Goal: Information Seeking & Learning: Find specific fact

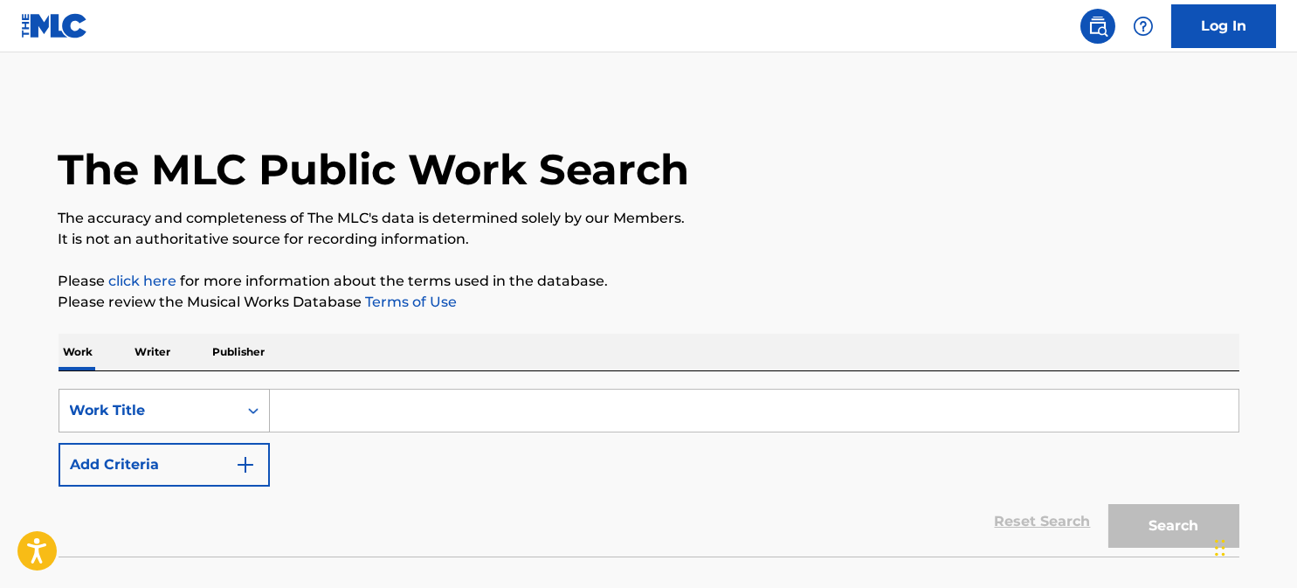
click at [134, 401] on div "Work Title" at bounding box center [164, 411] width 211 height 44
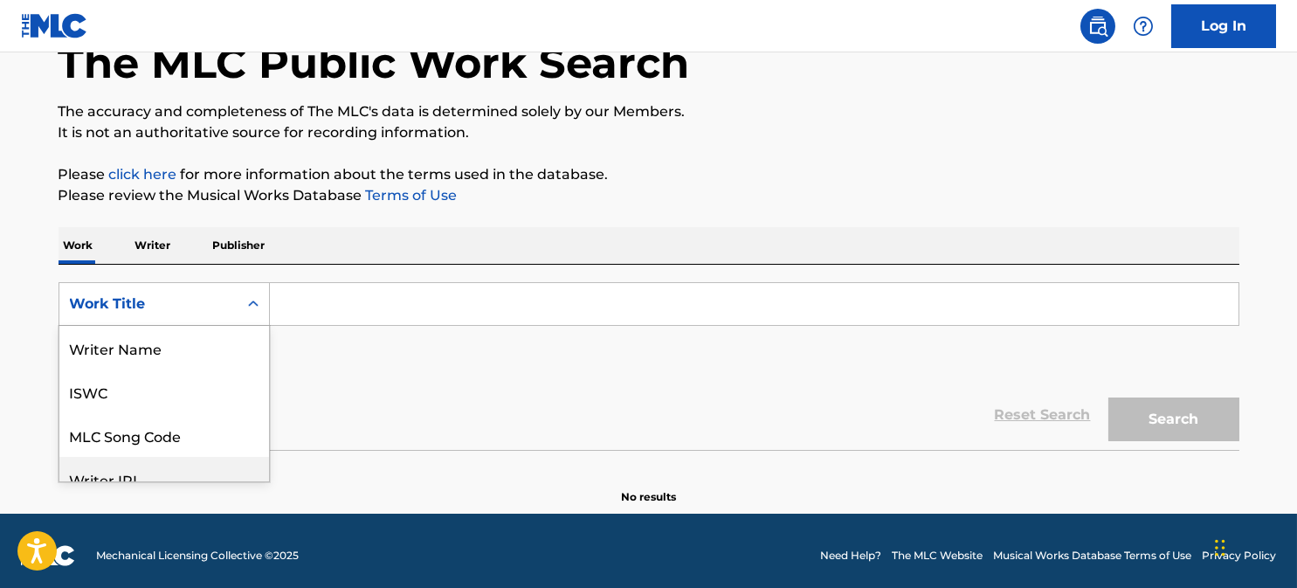
scroll to position [87, 0]
click at [150, 424] on div "Publisher Name" at bounding box center [164, 435] width 210 height 44
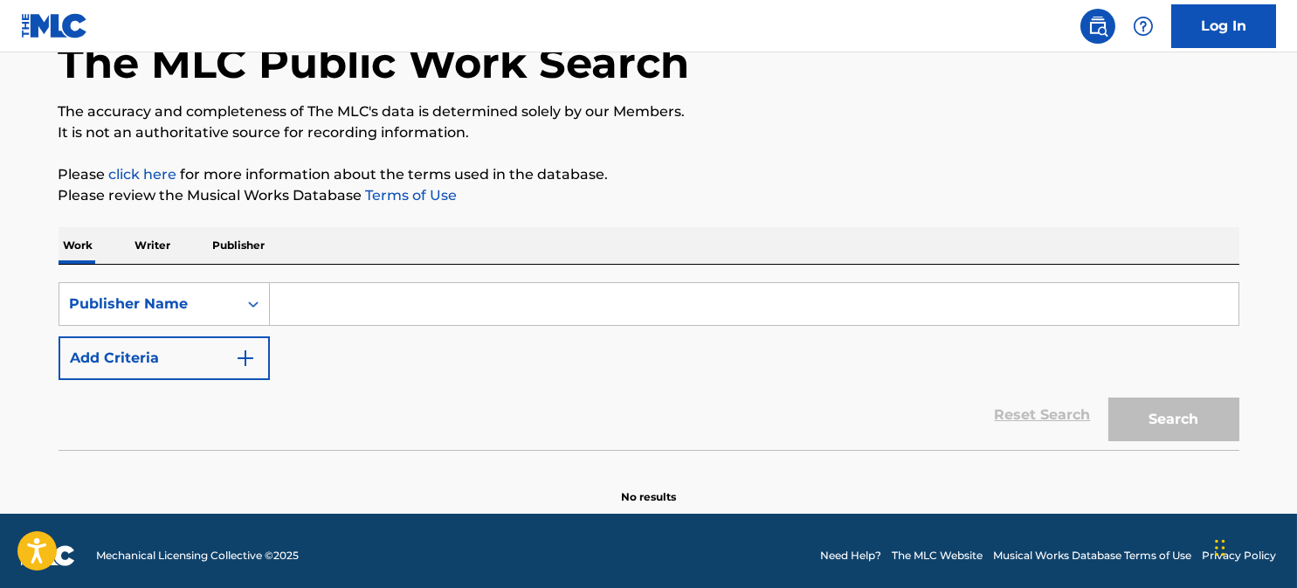
click at [336, 307] on input "Search Form" at bounding box center [754, 304] width 969 height 42
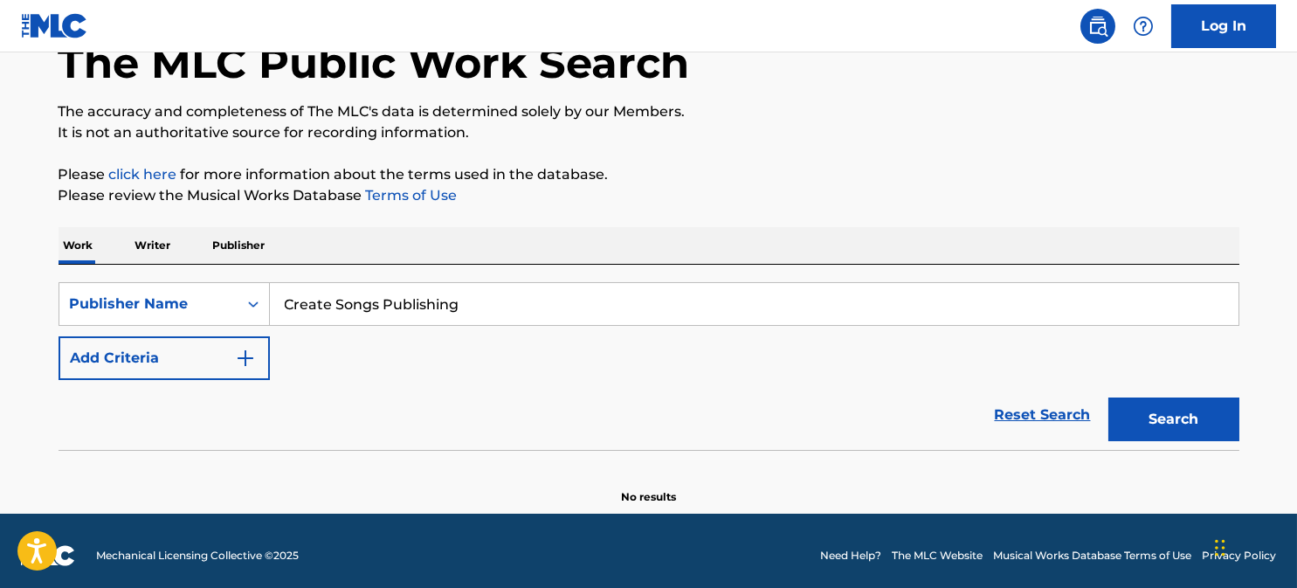
type input "Create Songs Publishing"
click at [1108, 397] on button "Search" at bounding box center [1173, 419] width 131 height 44
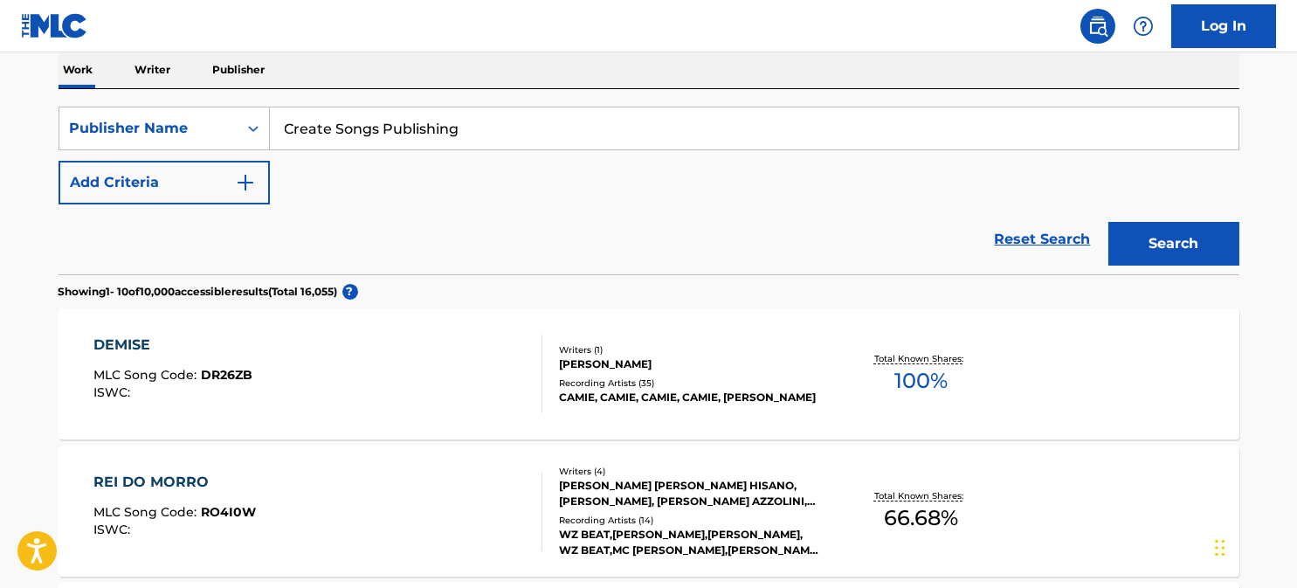
scroll to position [456, 0]
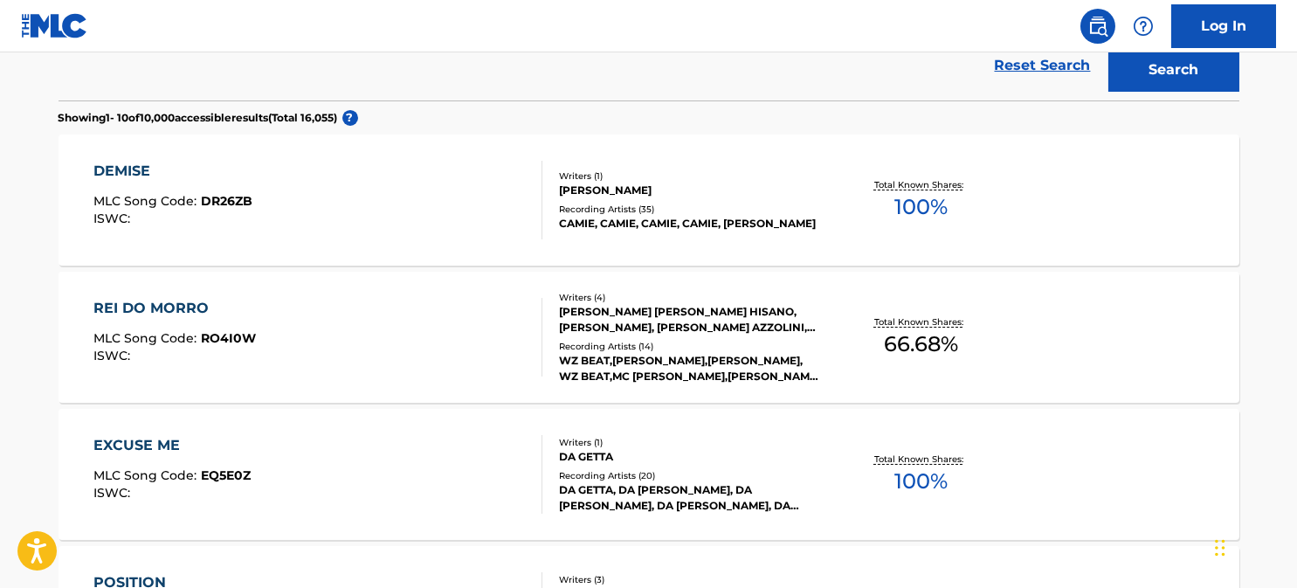
click at [444, 423] on div "EXCUSE ME MLC Song Code : EQ5E0Z ISWC : Writers ( 1 ) DA GETTA Recording Artist…" at bounding box center [649, 474] width 1181 height 131
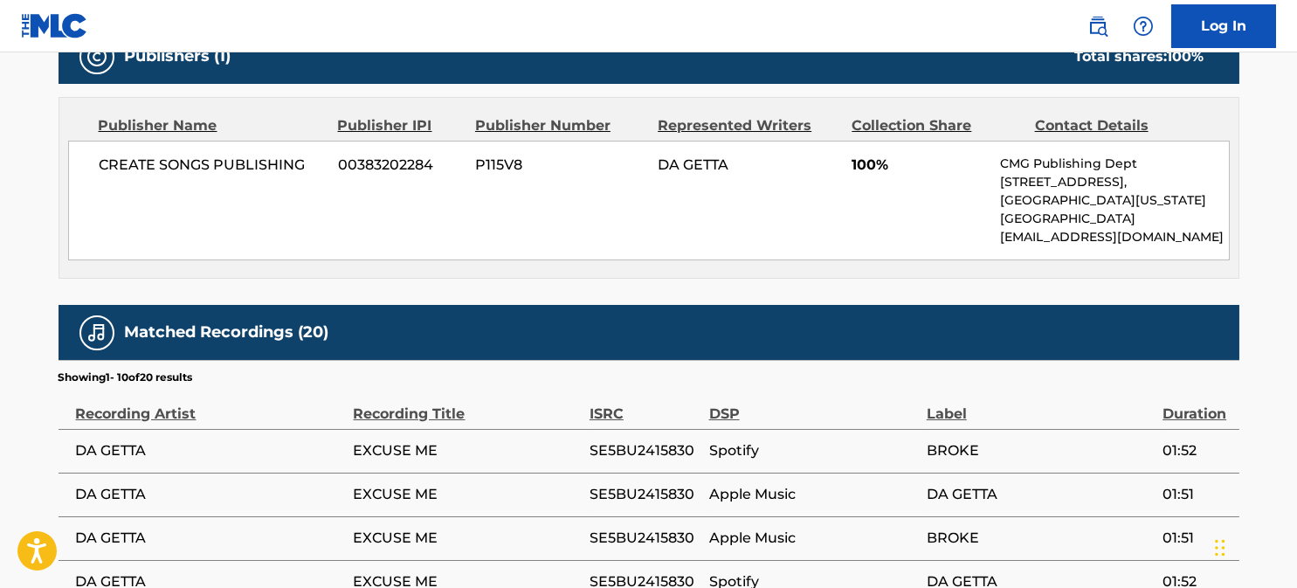
scroll to position [872, 0]
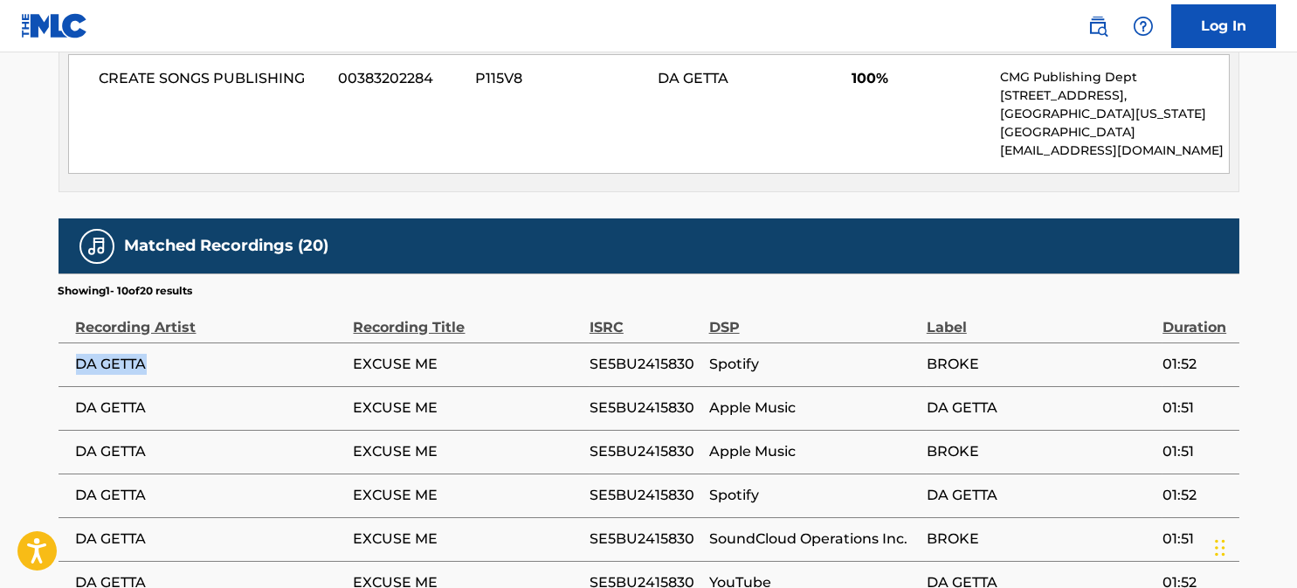
drag, startPoint x: 167, startPoint y: 353, endPoint x: 74, endPoint y: 362, distance: 93.0
click at [73, 362] on td "DA GETTA" at bounding box center [206, 364] width 295 height 44
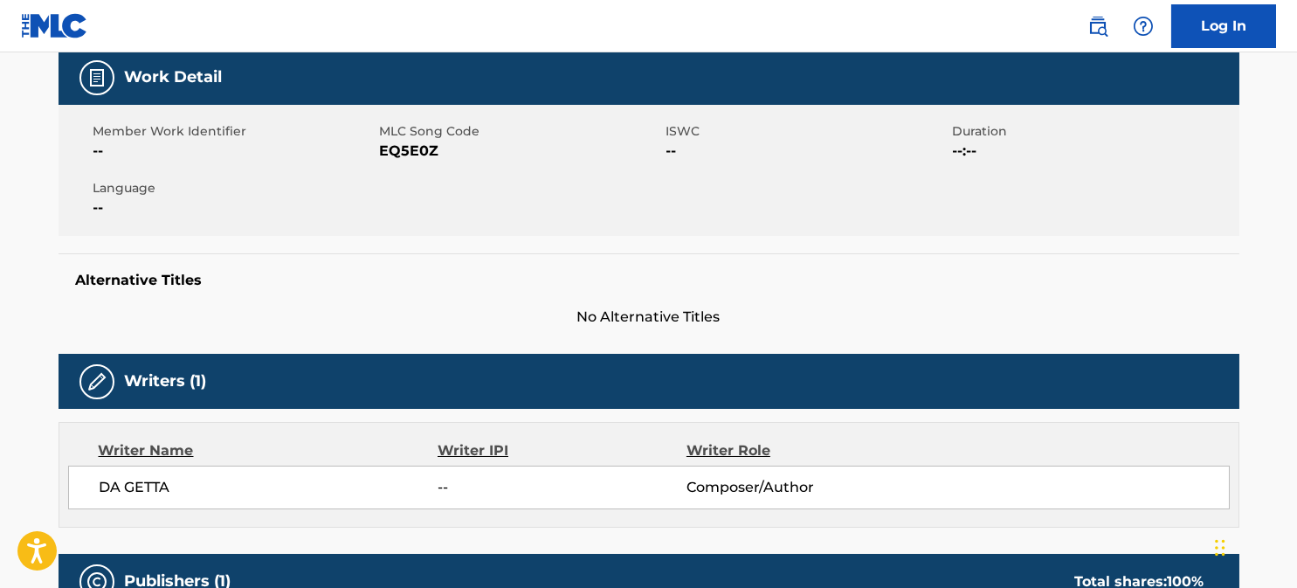
scroll to position [0, 0]
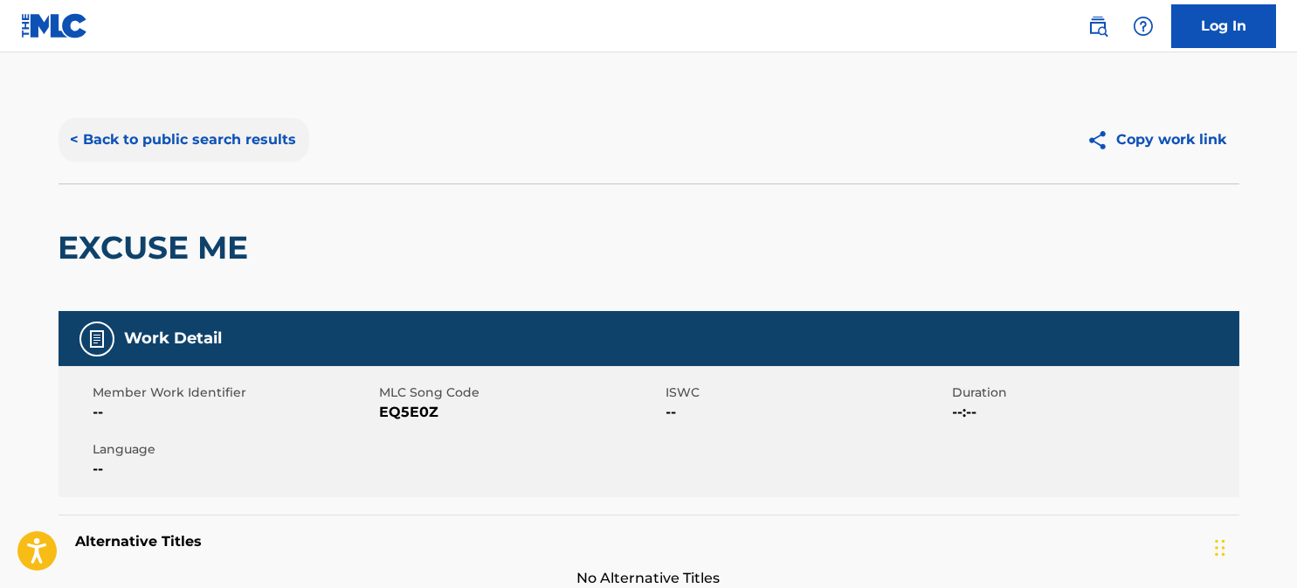
click at [99, 136] on button "< Back to public search results" at bounding box center [184, 140] width 251 height 44
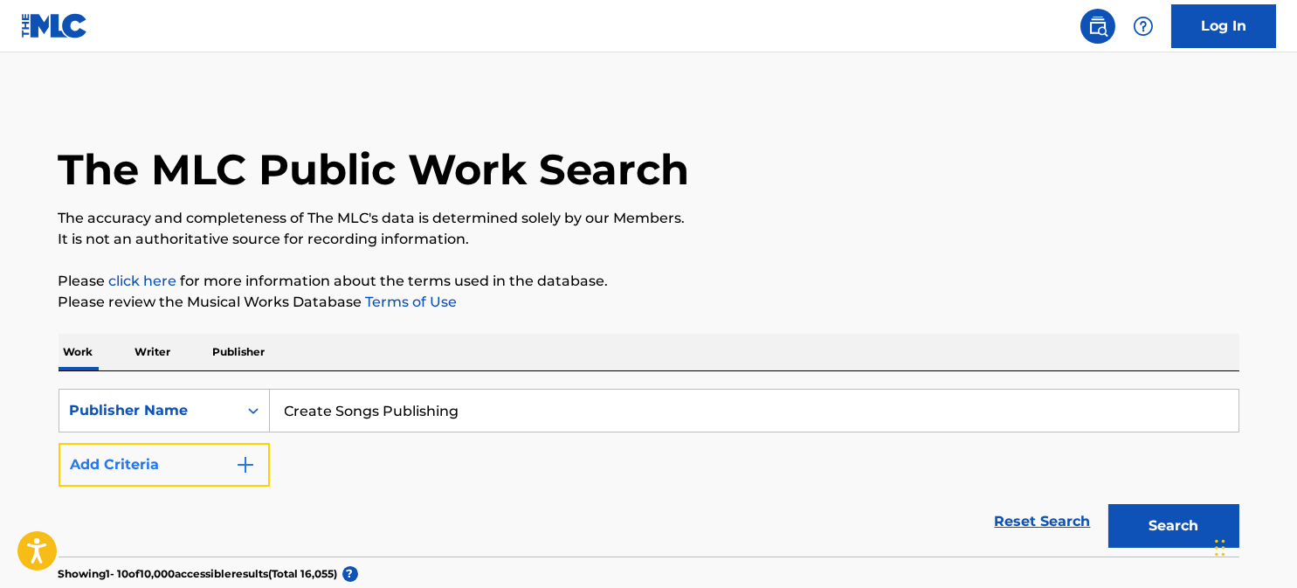
click at [204, 456] on button "Add Criteria" at bounding box center [164, 465] width 211 height 44
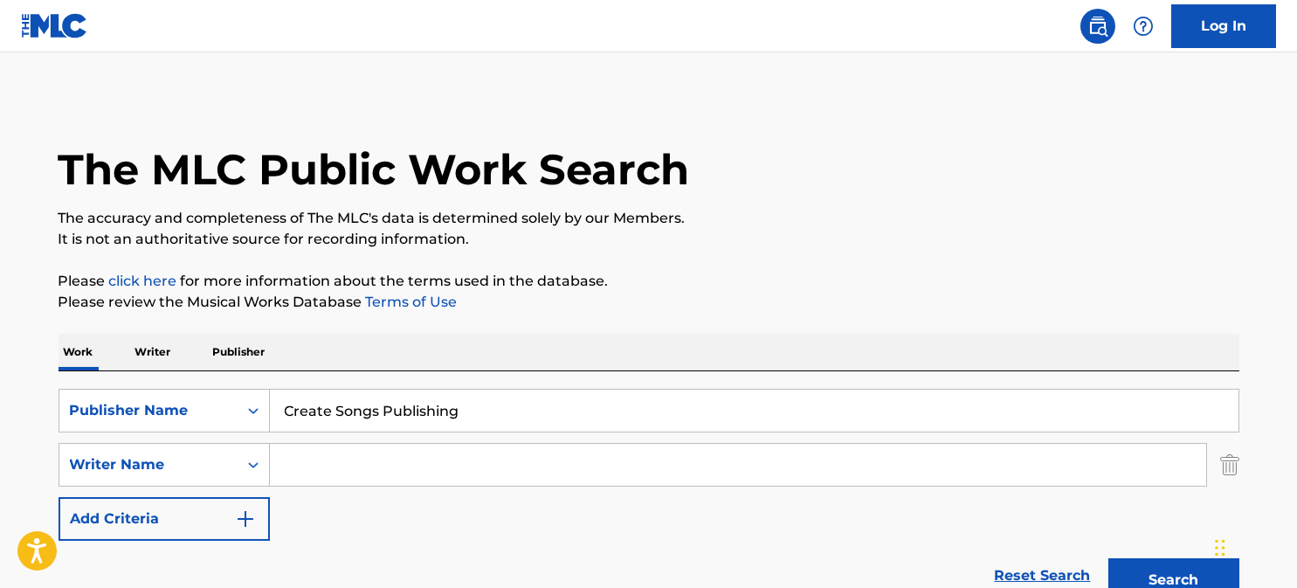
click at [297, 459] on input "Search Form" at bounding box center [738, 465] width 936 height 42
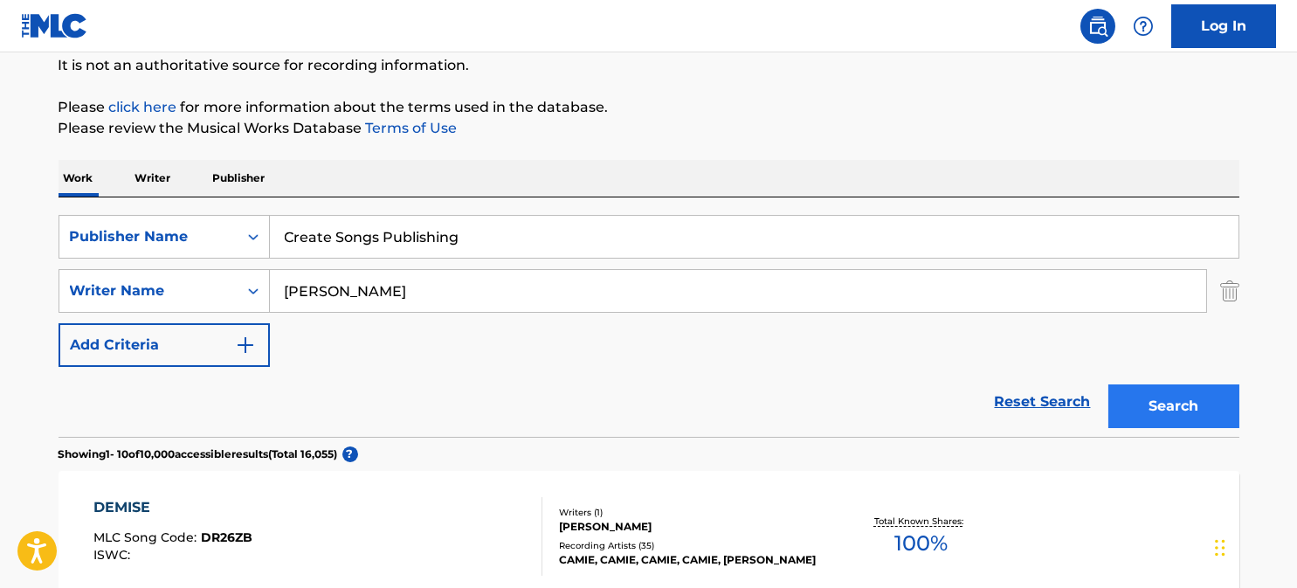
type input "[PERSON_NAME]"
click at [1138, 403] on button "Search" at bounding box center [1173, 406] width 131 height 44
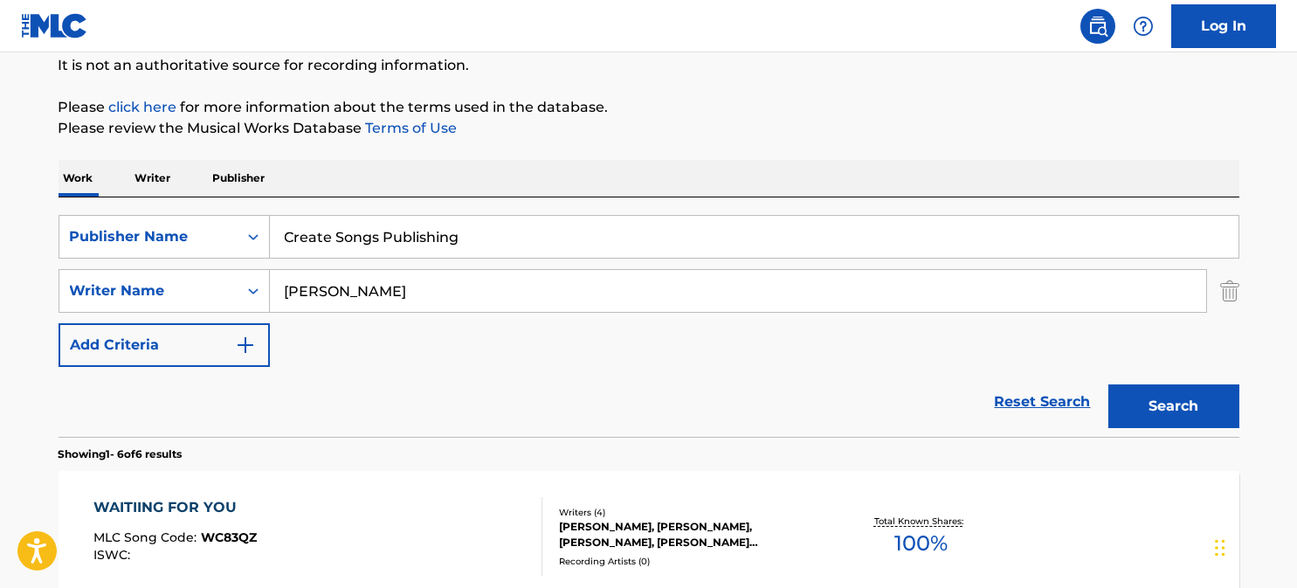
scroll to position [261, 0]
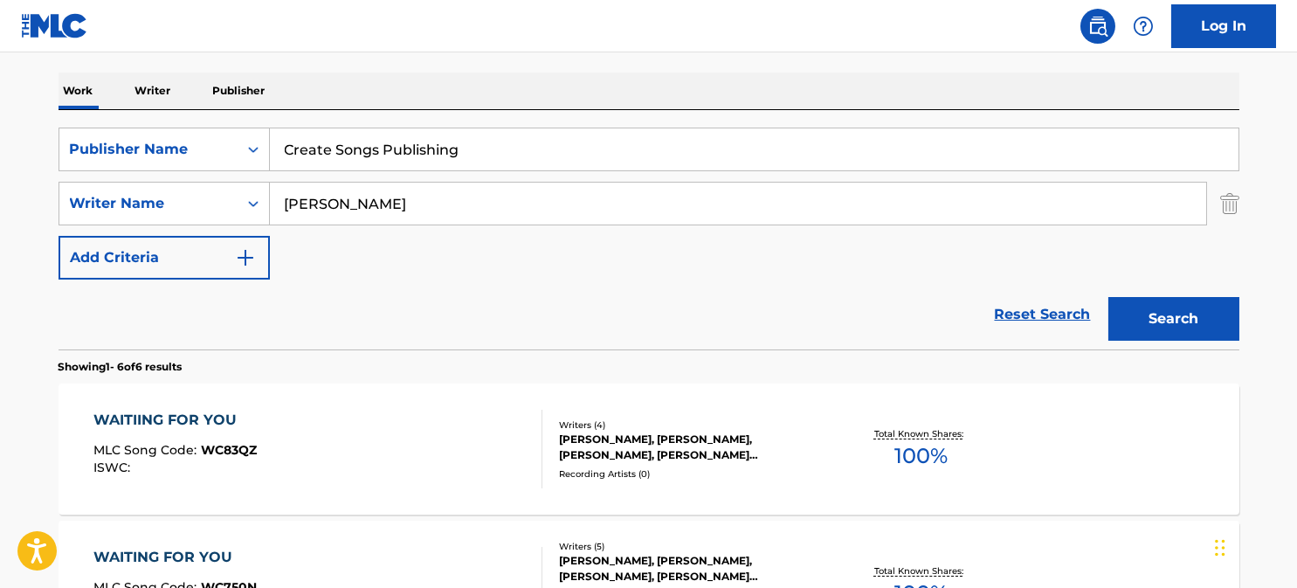
click at [436, 420] on div "WAITIING FOR YOU MLC Song Code : WC83QZ ISWC :" at bounding box center [317, 449] width 449 height 79
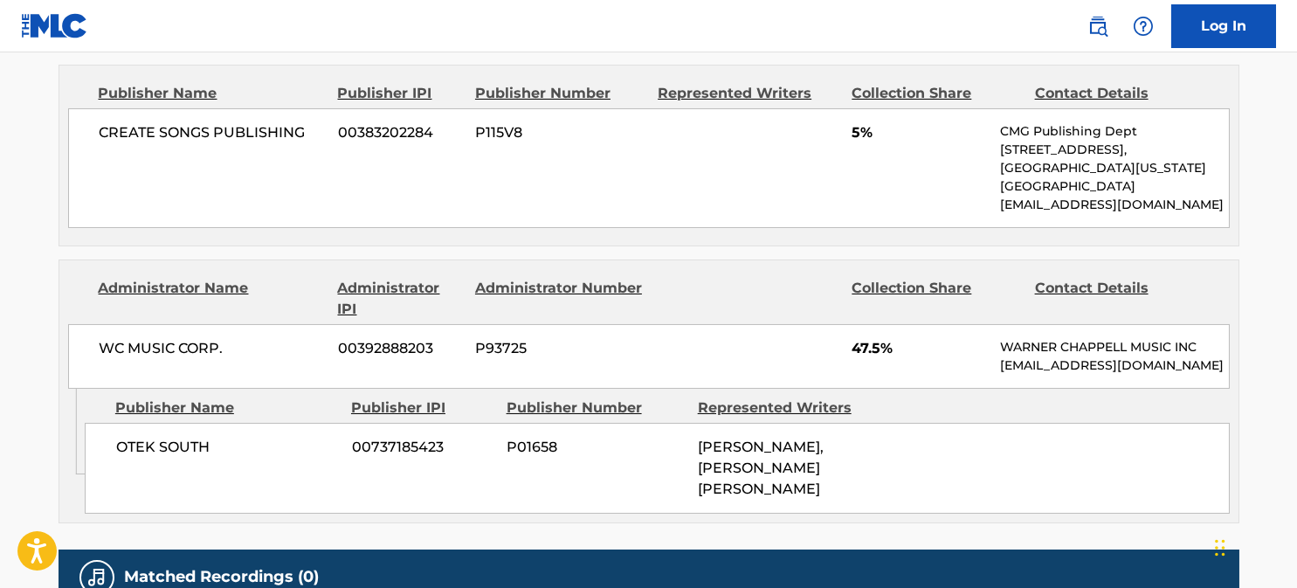
scroll to position [786, 0]
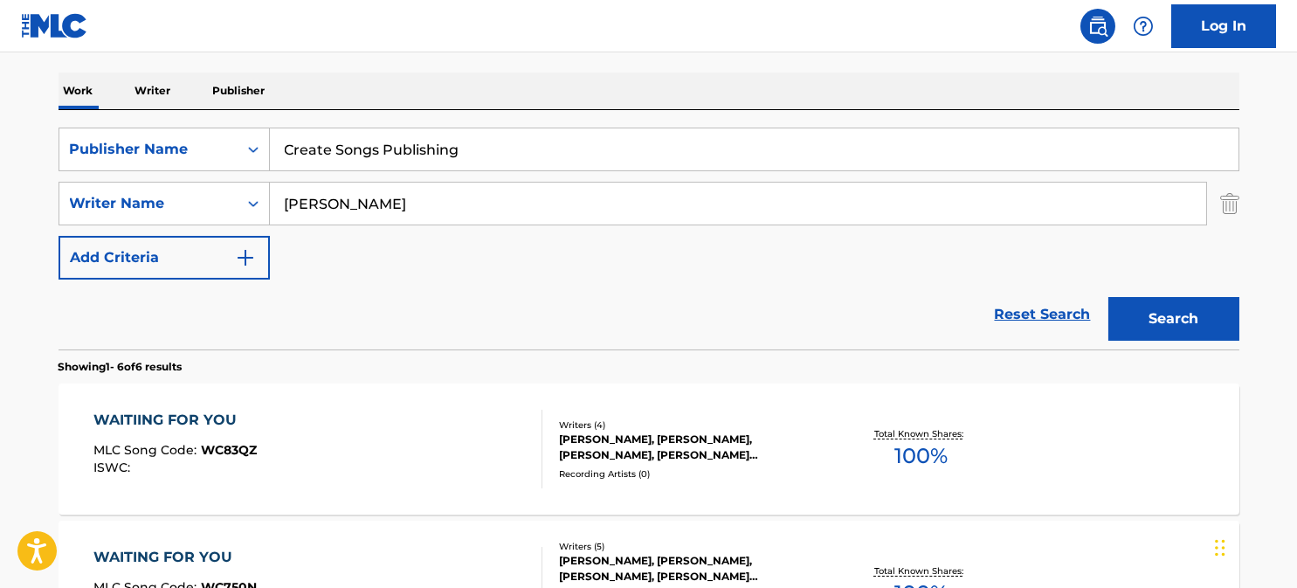
scroll to position [436, 0]
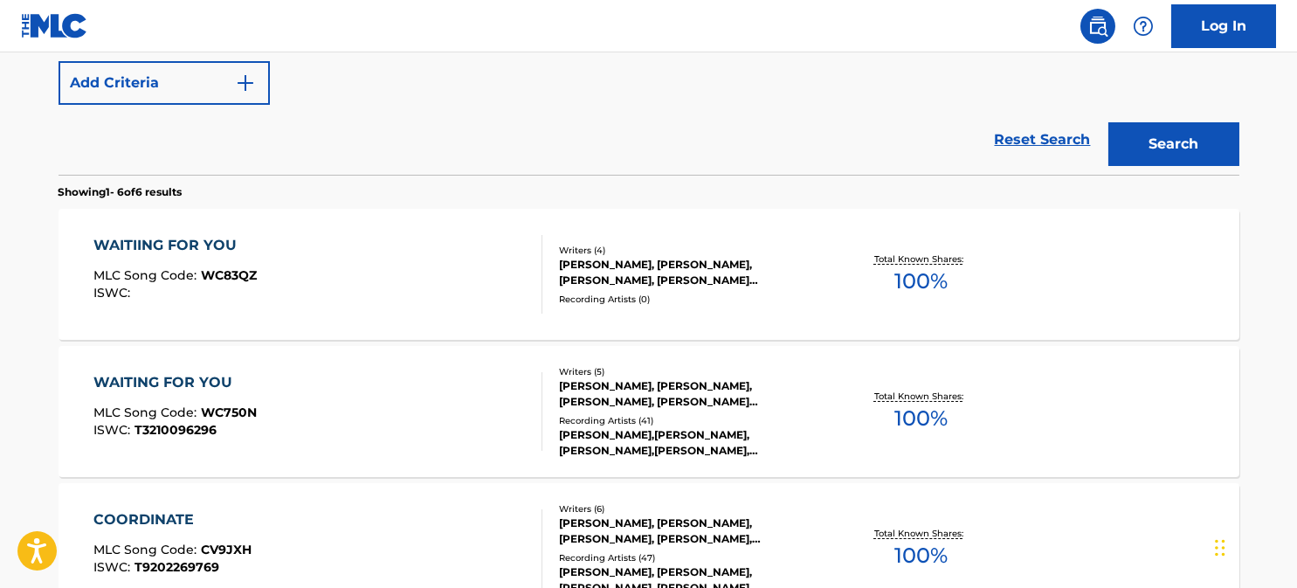
click at [431, 369] on div "WAITING FOR YOU MLC Song Code : WC750N ISWC : T3210096296 Writers ( 5 ) [PERSON…" at bounding box center [649, 411] width 1181 height 131
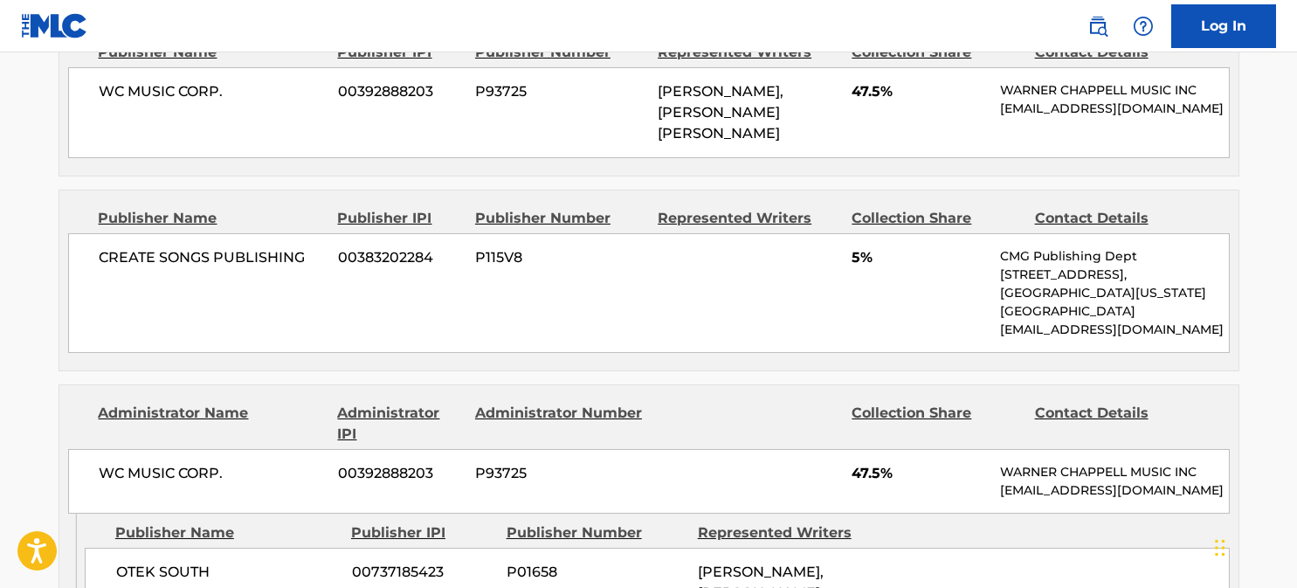
scroll to position [1222, 0]
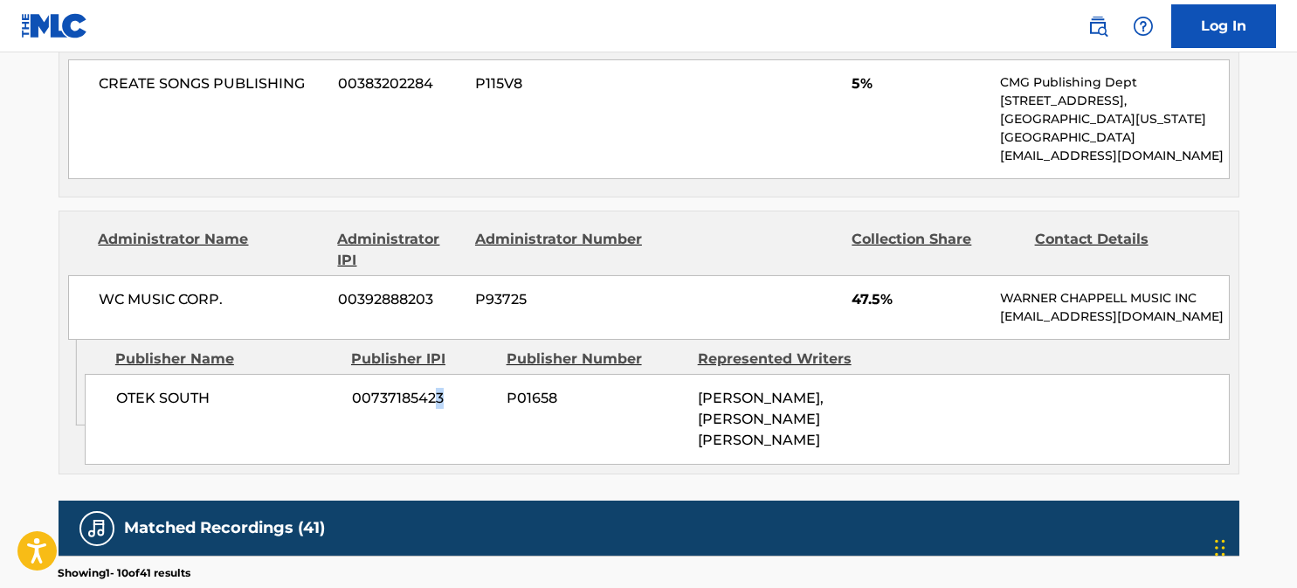
click at [514, 374] on div "OTEK SOUTH 00737185423 P01658 [PERSON_NAME], [PERSON_NAME] [PERSON_NAME]" at bounding box center [657, 419] width 1145 height 91
click at [531, 374] on div "OTEK SOUTH 00737185423 P01658 [PERSON_NAME], [PERSON_NAME] [PERSON_NAME]" at bounding box center [657, 419] width 1145 height 91
drag, startPoint x: 519, startPoint y: 364, endPoint x: 561, endPoint y: 360, distance: 42.1
click at [561, 374] on div "OTEK SOUTH 00737185423 P01658 [PERSON_NAME], [PERSON_NAME] [PERSON_NAME]" at bounding box center [657, 419] width 1145 height 91
click at [562, 374] on div "OTEK SOUTH 00737185423 P01658 [PERSON_NAME], [PERSON_NAME] [PERSON_NAME]" at bounding box center [657, 419] width 1145 height 91
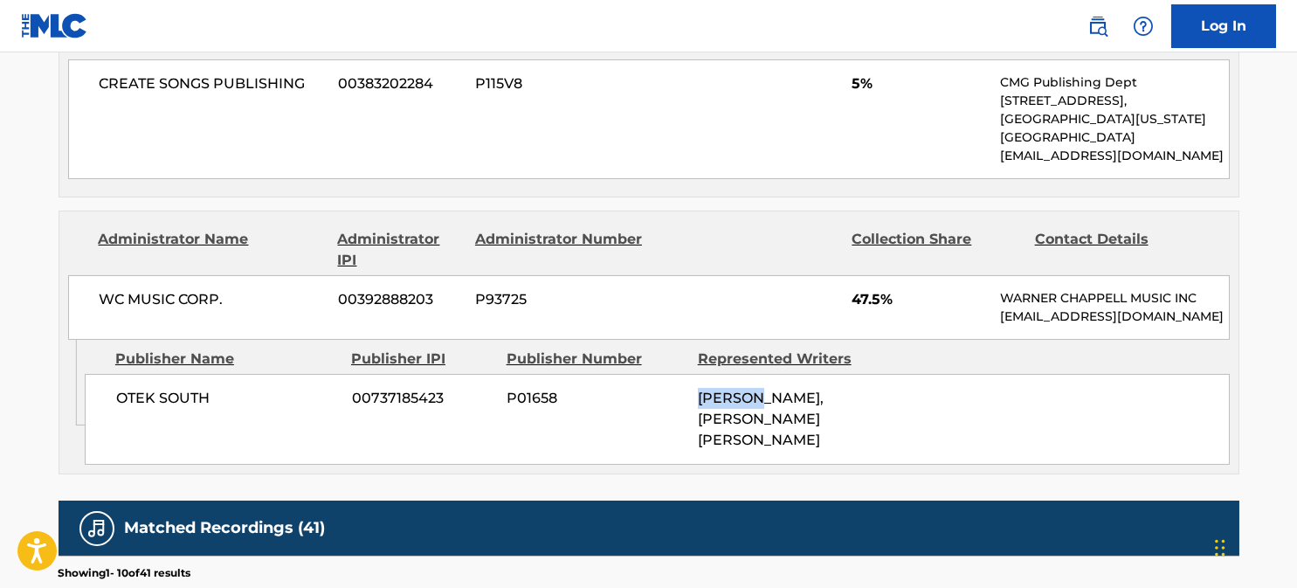
drag, startPoint x: 697, startPoint y: 369, endPoint x: 771, endPoint y: 368, distance: 74.2
click at [771, 374] on div "OTEK SOUTH 00737185423 P01658 [PERSON_NAME], [PERSON_NAME] [PERSON_NAME]" at bounding box center [657, 419] width 1145 height 91
click at [771, 390] on span "[PERSON_NAME], [PERSON_NAME] [PERSON_NAME]" at bounding box center [761, 419] width 126 height 59
click at [723, 390] on span "[PERSON_NAME], [PERSON_NAME] [PERSON_NAME]" at bounding box center [761, 419] width 126 height 59
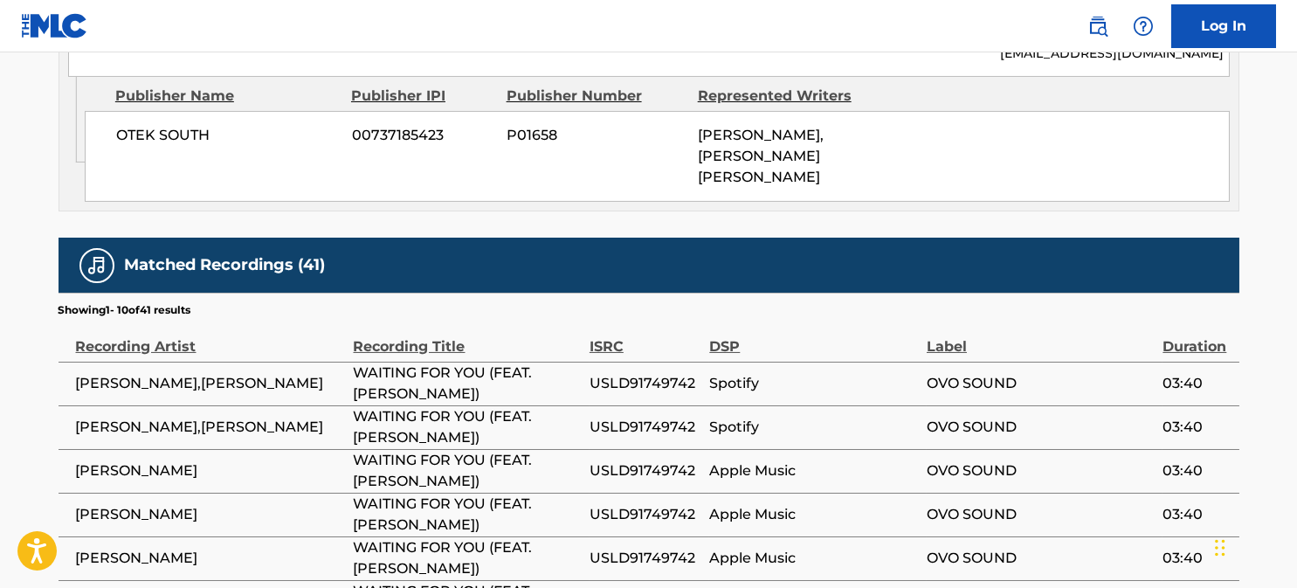
scroll to position [1747, 0]
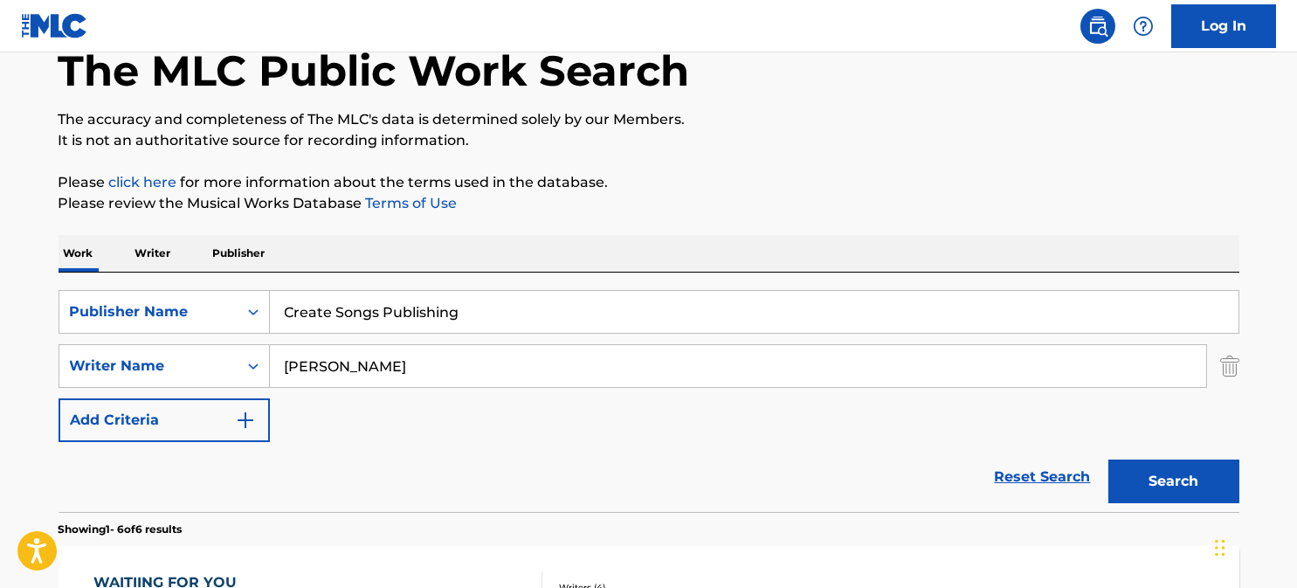
scroll to position [11, 0]
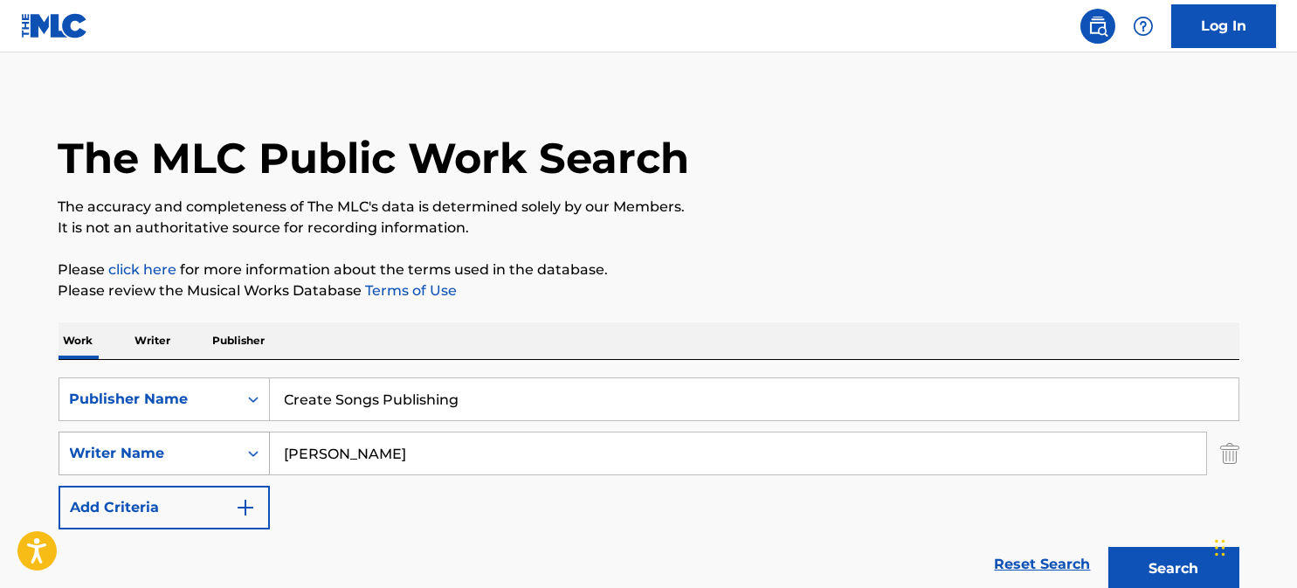
drag, startPoint x: 354, startPoint y: 452, endPoint x: 215, endPoint y: 452, distance: 138.9
click at [224, 452] on div "SearchWithCriteria5581f214-9cc8-43f7-b86e-d63a60e223fb Writer Name [PERSON_NAME]" at bounding box center [649, 453] width 1181 height 44
type input "[PERSON_NAME]"
click at [1108, 547] on button "Search" at bounding box center [1173, 569] width 131 height 44
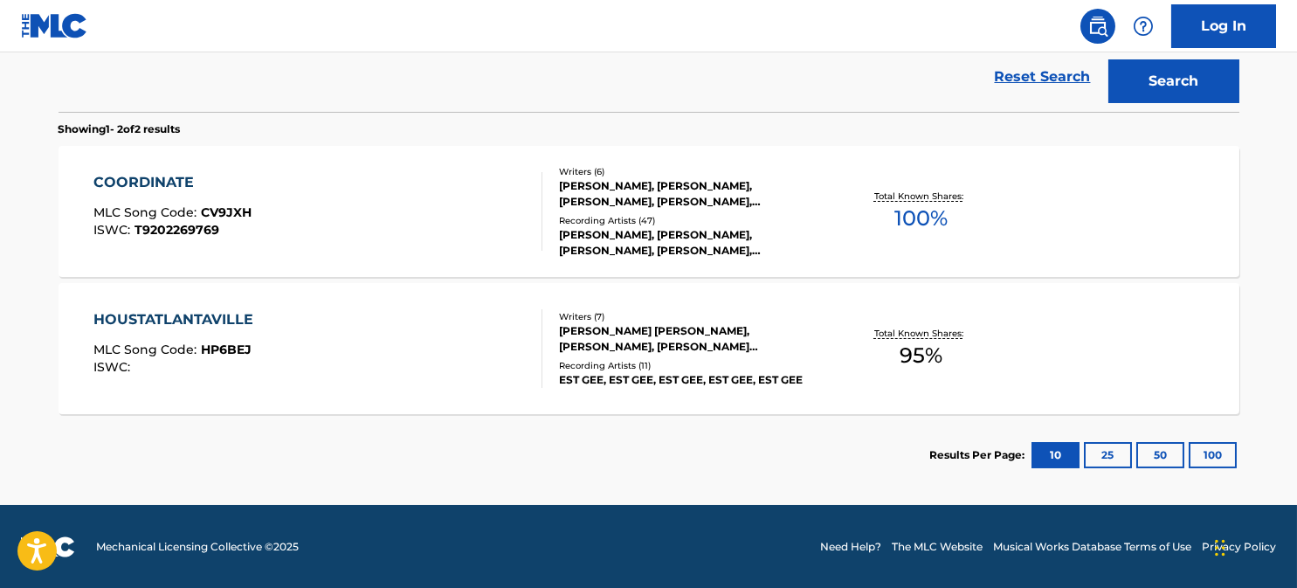
scroll to position [411, 0]
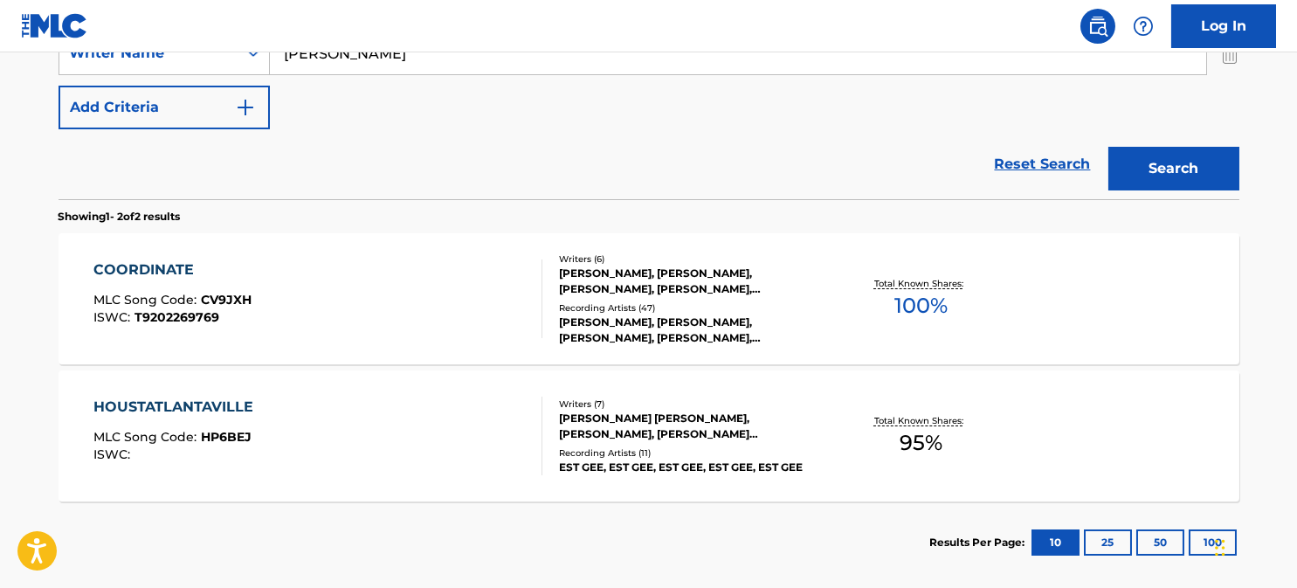
click at [351, 260] on div "COORDINATE MLC Song Code : CV9JXH ISWC : T9202269769" at bounding box center [317, 298] width 449 height 79
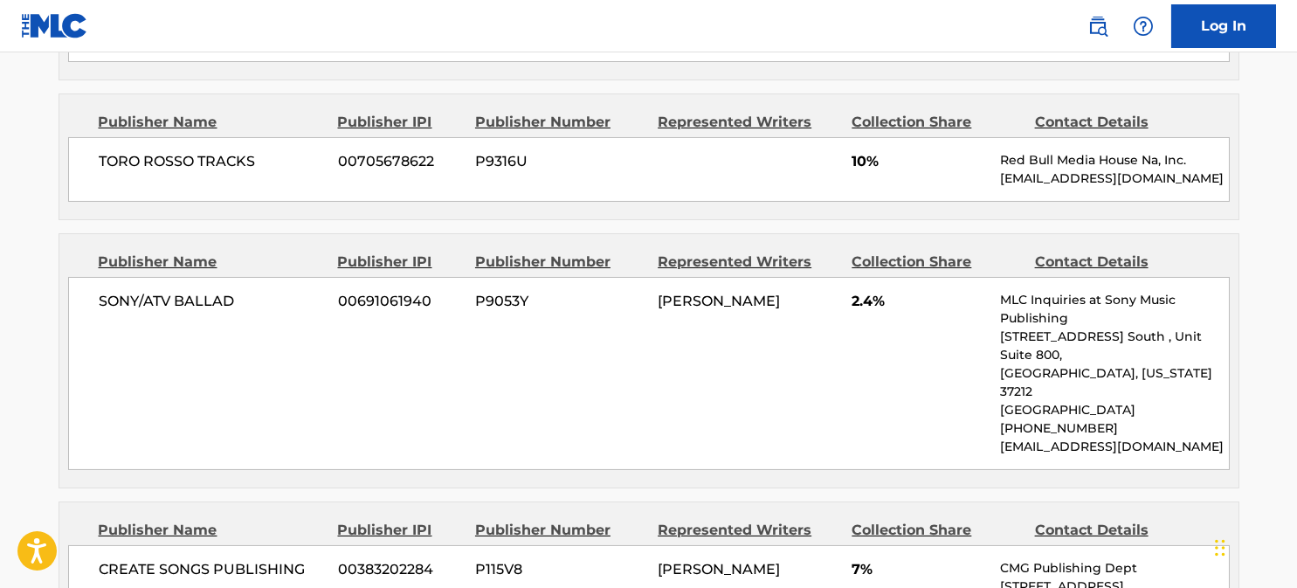
scroll to position [1309, 0]
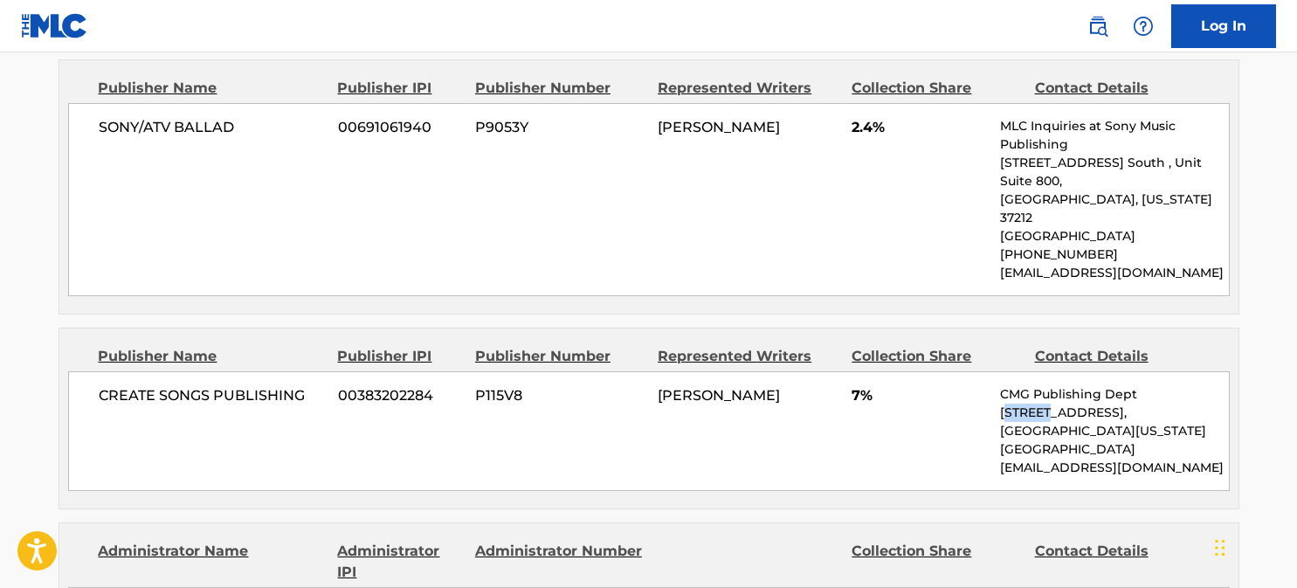
drag, startPoint x: 1005, startPoint y: 368, endPoint x: 1051, endPoint y: 368, distance: 45.4
click at [1051, 403] on p "[STREET_ADDRESS]," at bounding box center [1114, 412] width 228 height 18
click at [1025, 371] on div "CREATE SONGS PUBLISHING 00383202284 P115V8 [PERSON_NAME] 7% CMG Publishing Dept…" at bounding box center [649, 431] width 1162 height 120
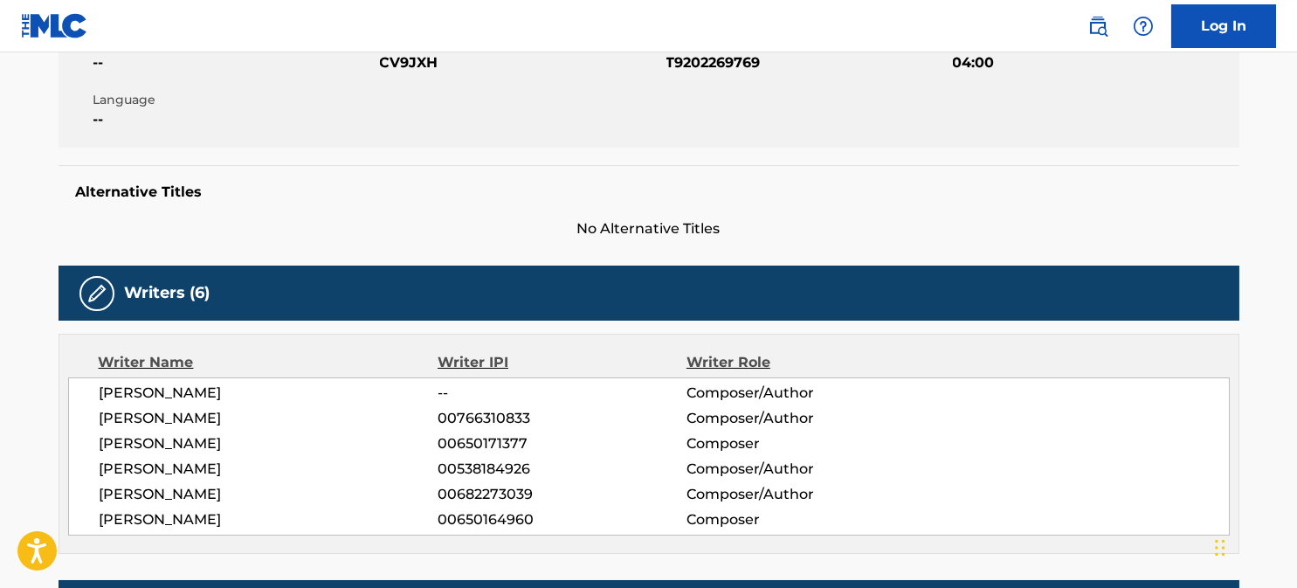
scroll to position [87, 0]
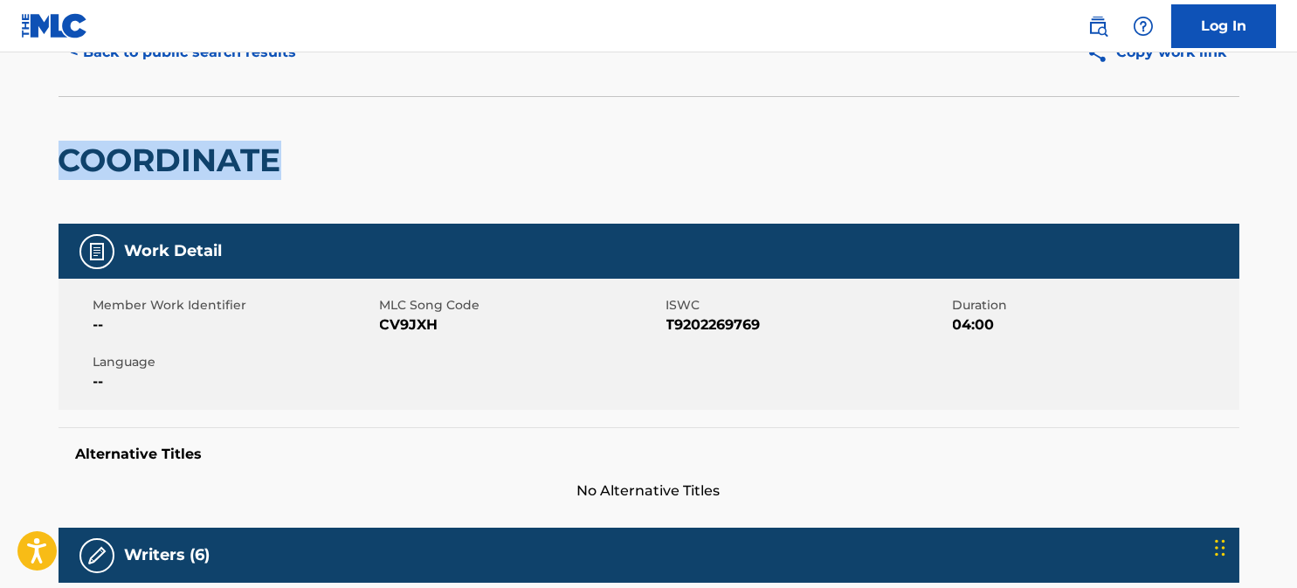
drag, startPoint x: 275, startPoint y: 163, endPoint x: 0, endPoint y: 168, distance: 275.1
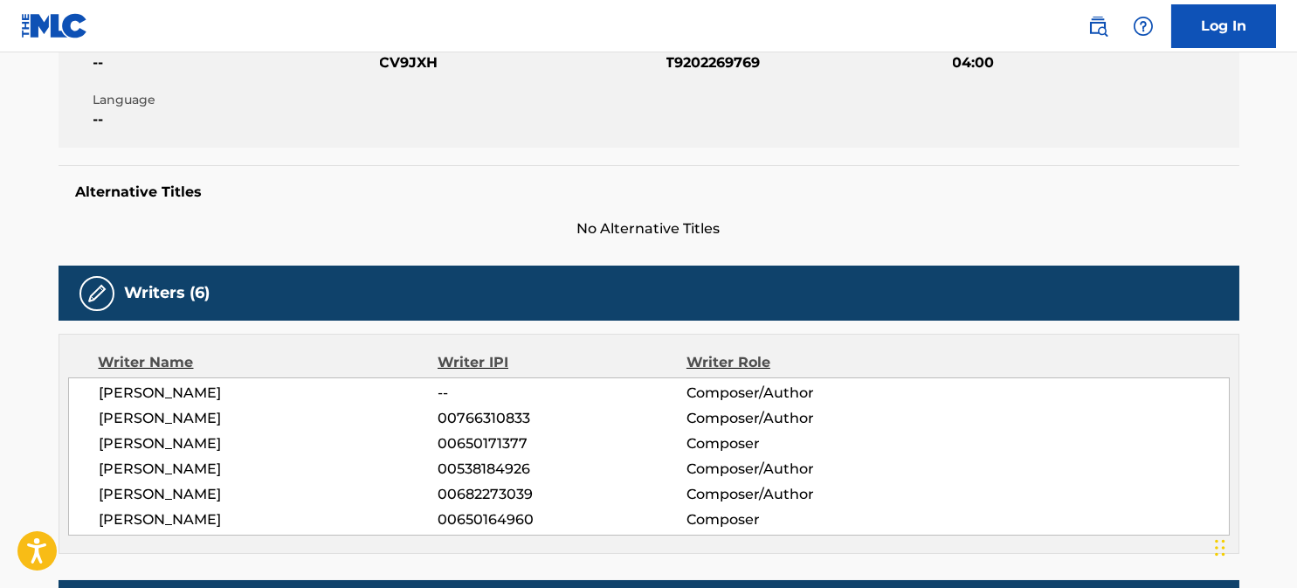
scroll to position [523, 0]
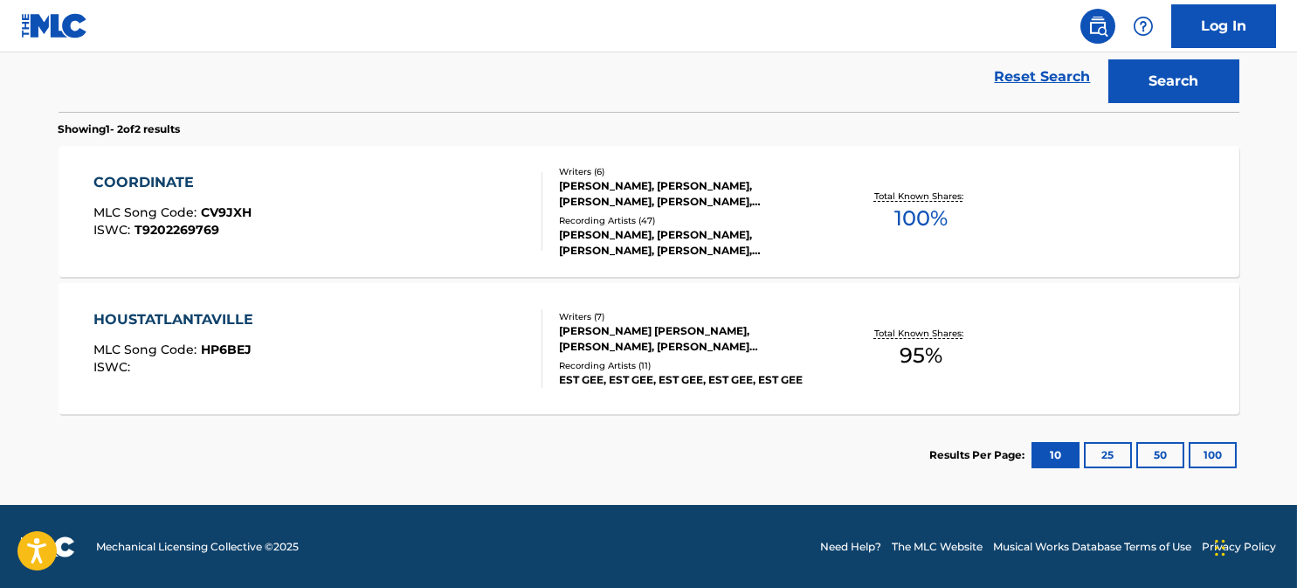
scroll to position [149, 0]
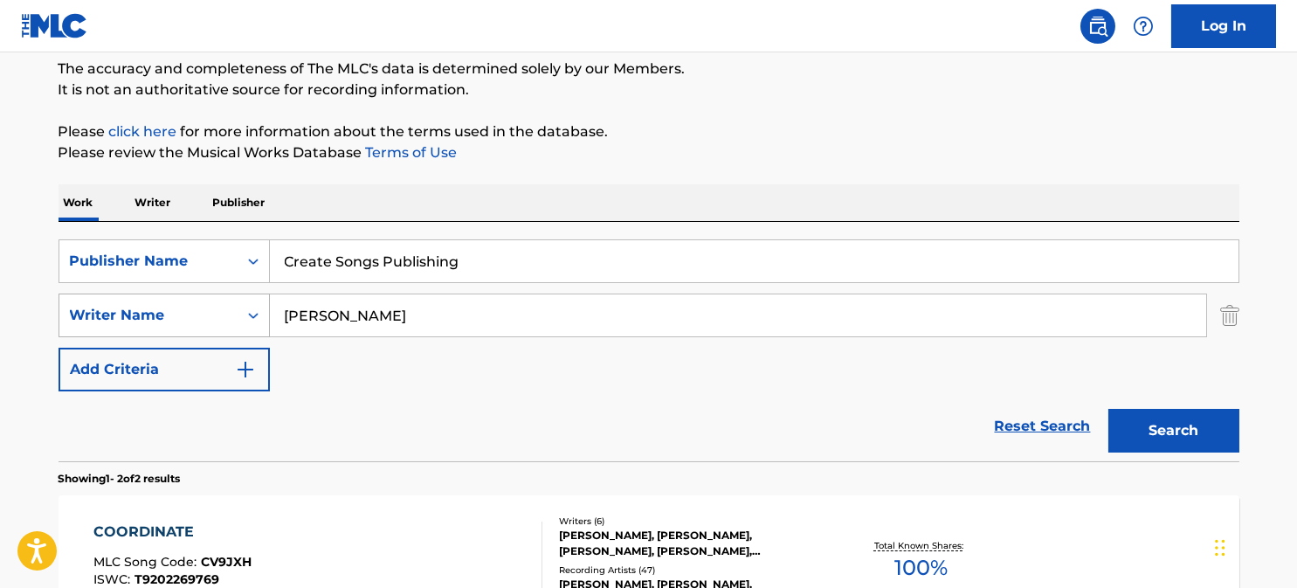
click at [197, 305] on div "Writer Name" at bounding box center [148, 315] width 157 height 21
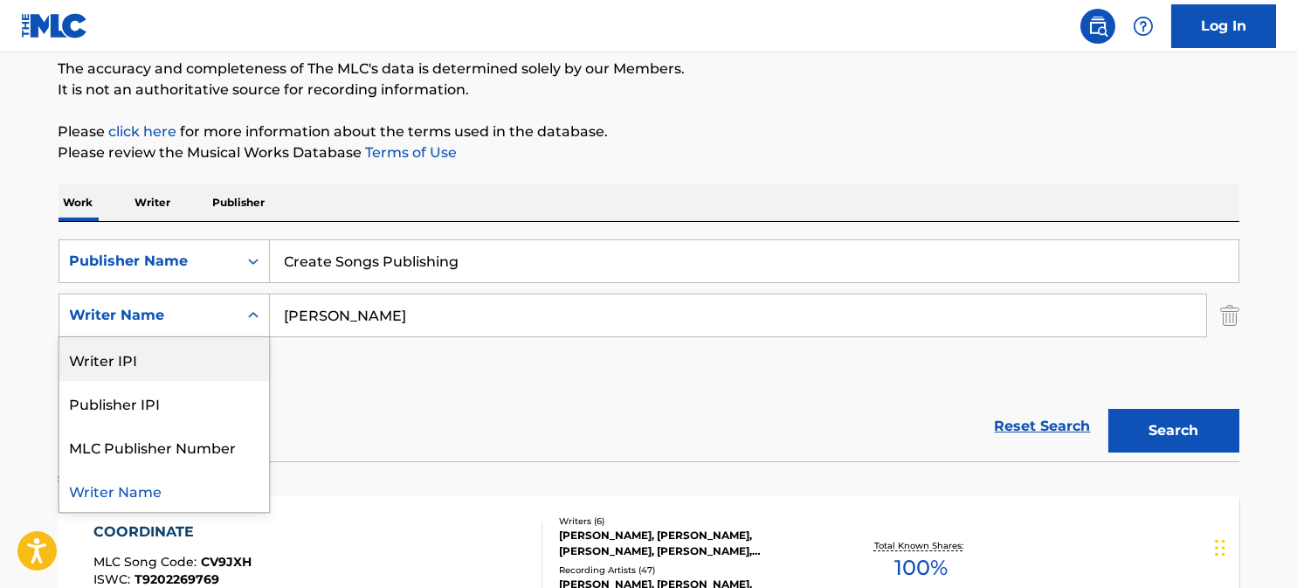
click at [355, 307] on input "[PERSON_NAME]" at bounding box center [738, 315] width 936 height 42
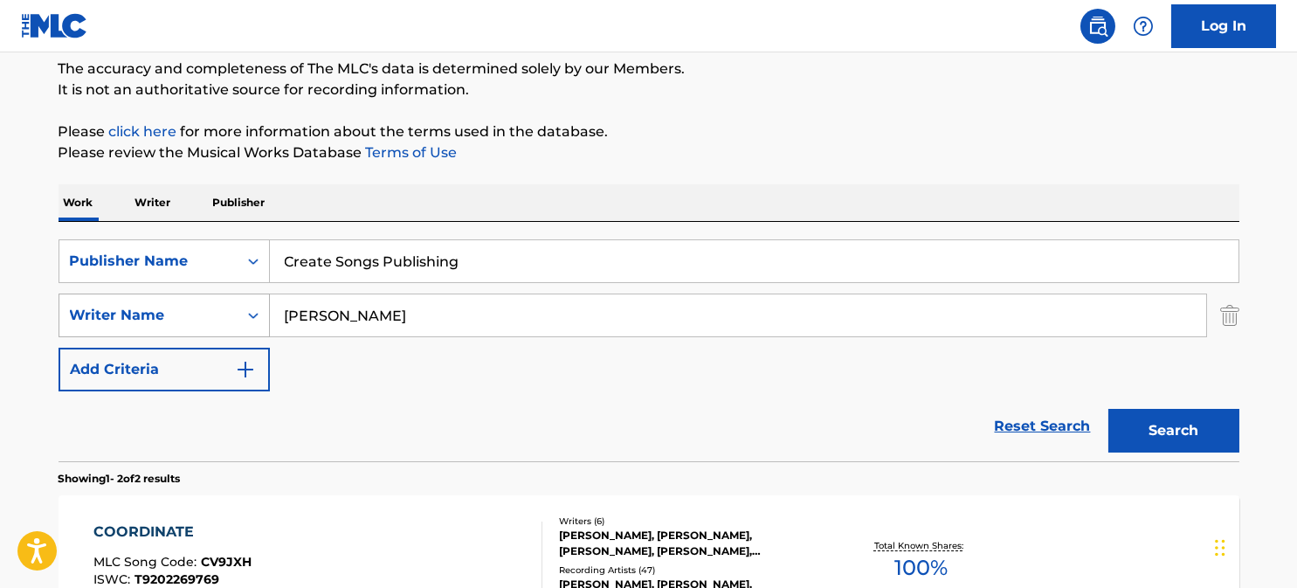
click at [179, 316] on div "Writer Name" at bounding box center [148, 315] width 157 height 21
click at [179, 314] on div "Writer Name" at bounding box center [148, 315] width 157 height 21
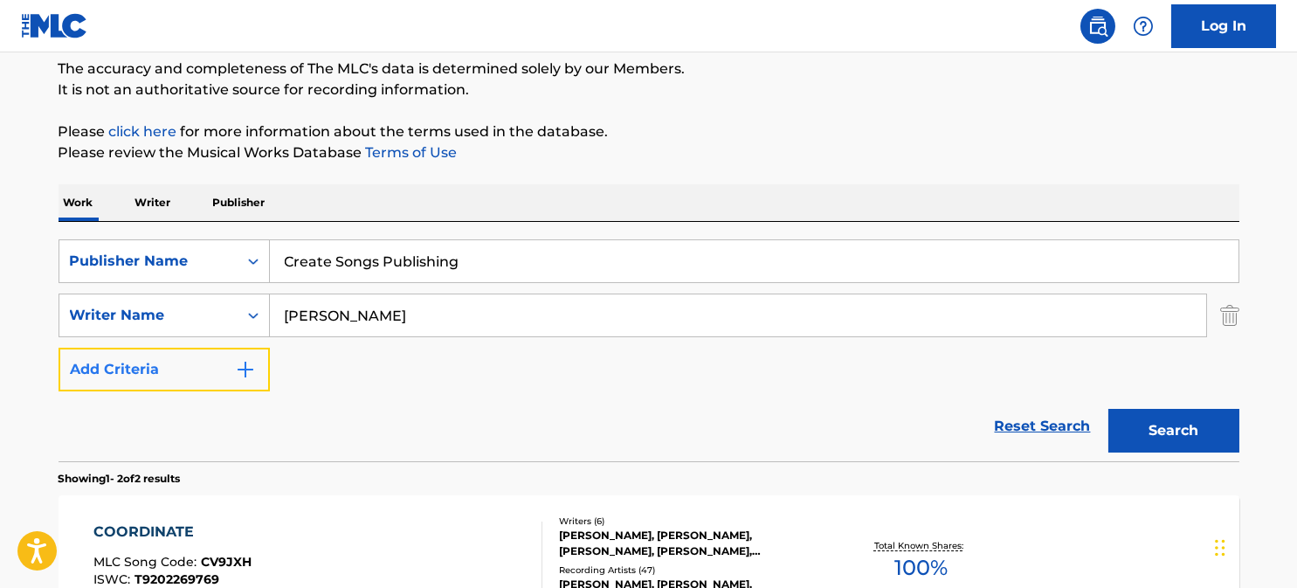
click at [169, 359] on button "Add Criteria" at bounding box center [164, 370] width 211 height 44
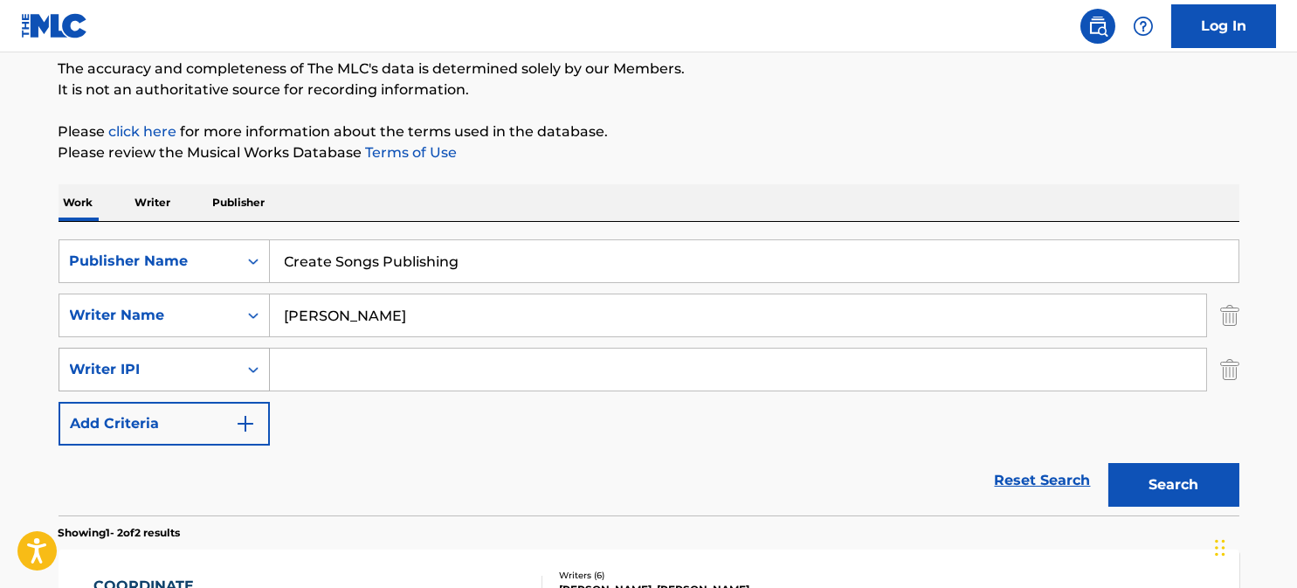
click at [168, 360] on div "Writer IPI" at bounding box center [148, 369] width 157 height 21
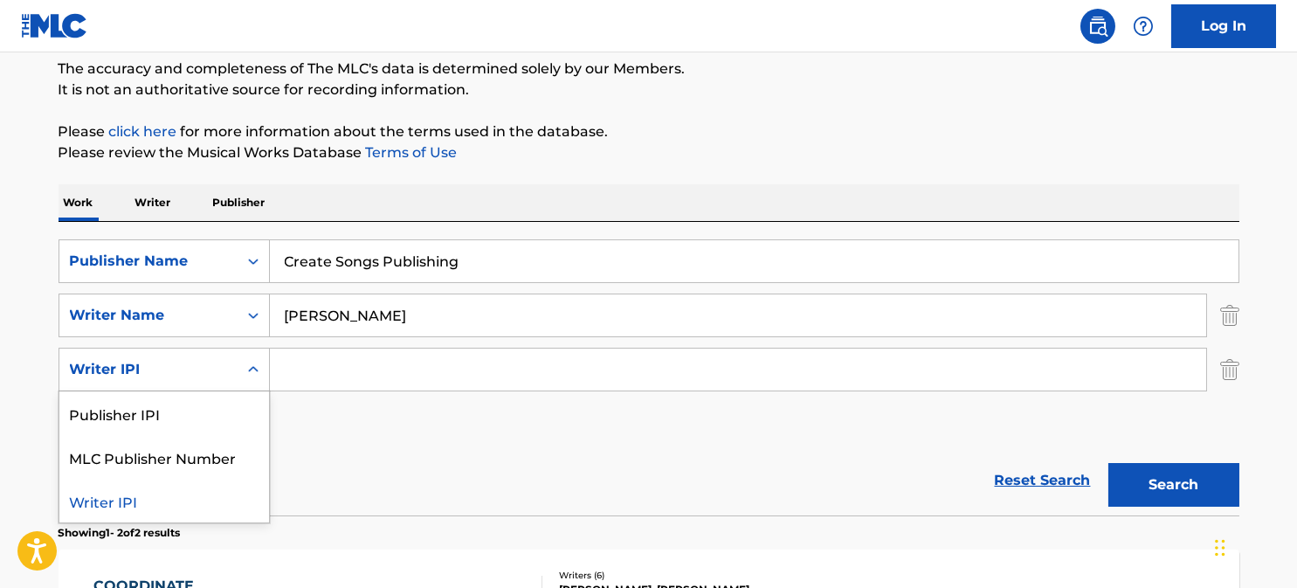
click at [167, 360] on div "Writer IPI" at bounding box center [148, 369] width 157 height 21
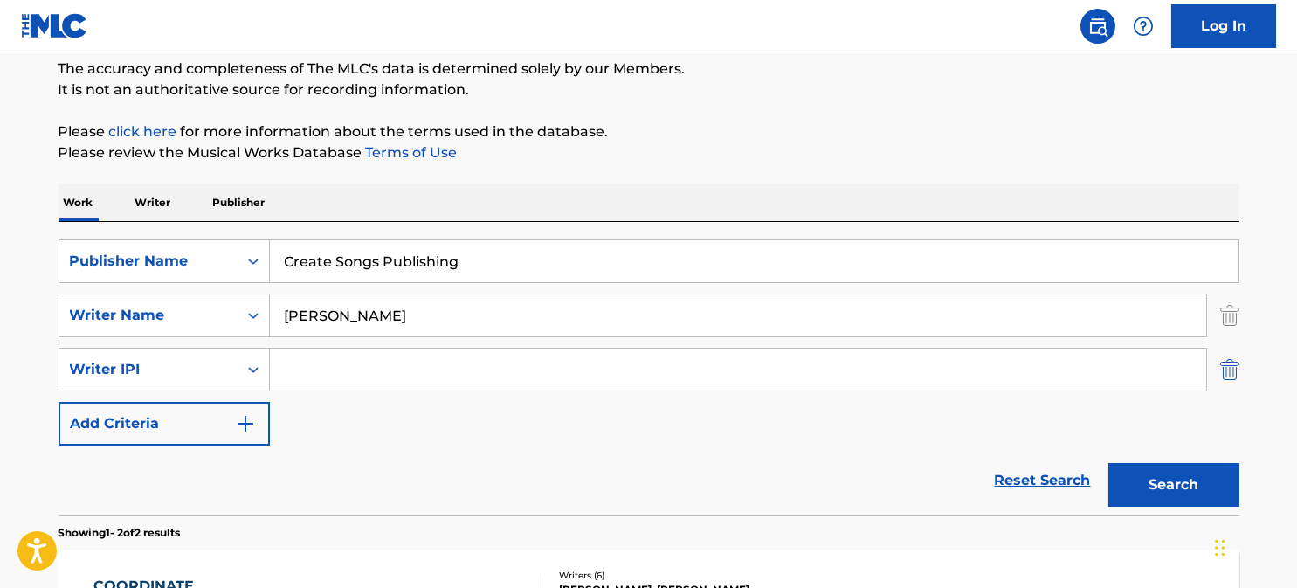
click at [1219, 364] on div "SearchWithCriteria62f8792d-44d3-4035-a432-3f461b975148 Writer IPI" at bounding box center [649, 370] width 1181 height 44
click at [1230, 367] on img "Search Form" at bounding box center [1229, 370] width 19 height 44
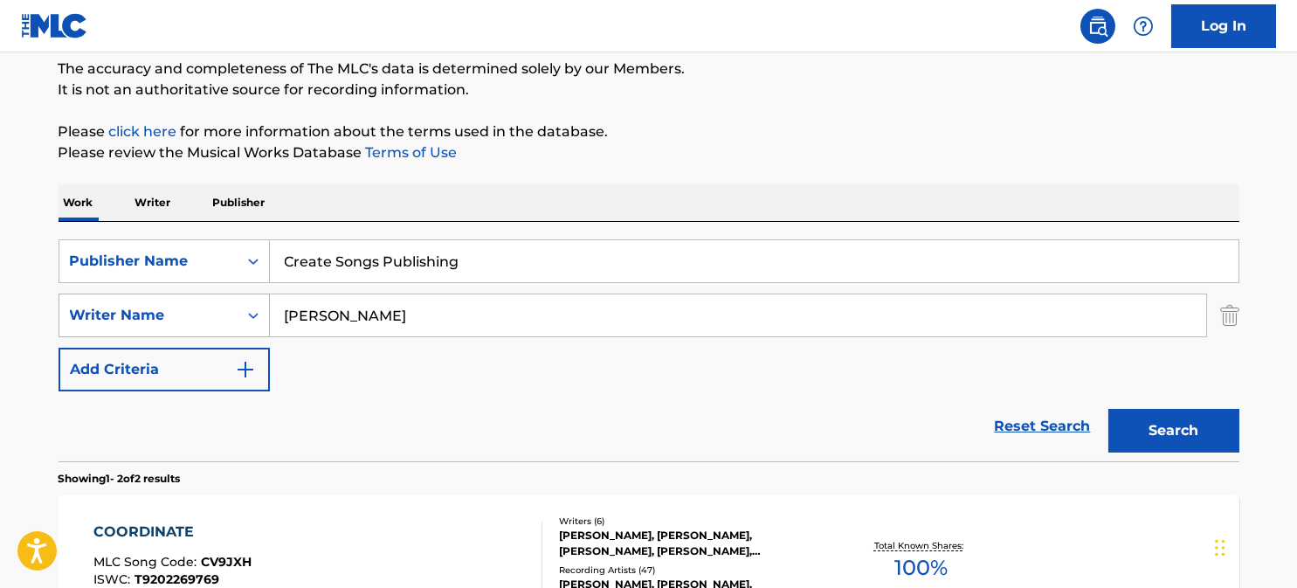
drag, startPoint x: 380, startPoint y: 312, endPoint x: 206, endPoint y: 308, distance: 173.8
click at [224, 308] on div "SearchWithCriteria5581f214-9cc8-43f7-b86e-d63a60e223fb Writer Name [PERSON_NAME]" at bounding box center [649, 315] width 1181 height 44
click at [1237, 304] on img "Search Form" at bounding box center [1229, 315] width 19 height 44
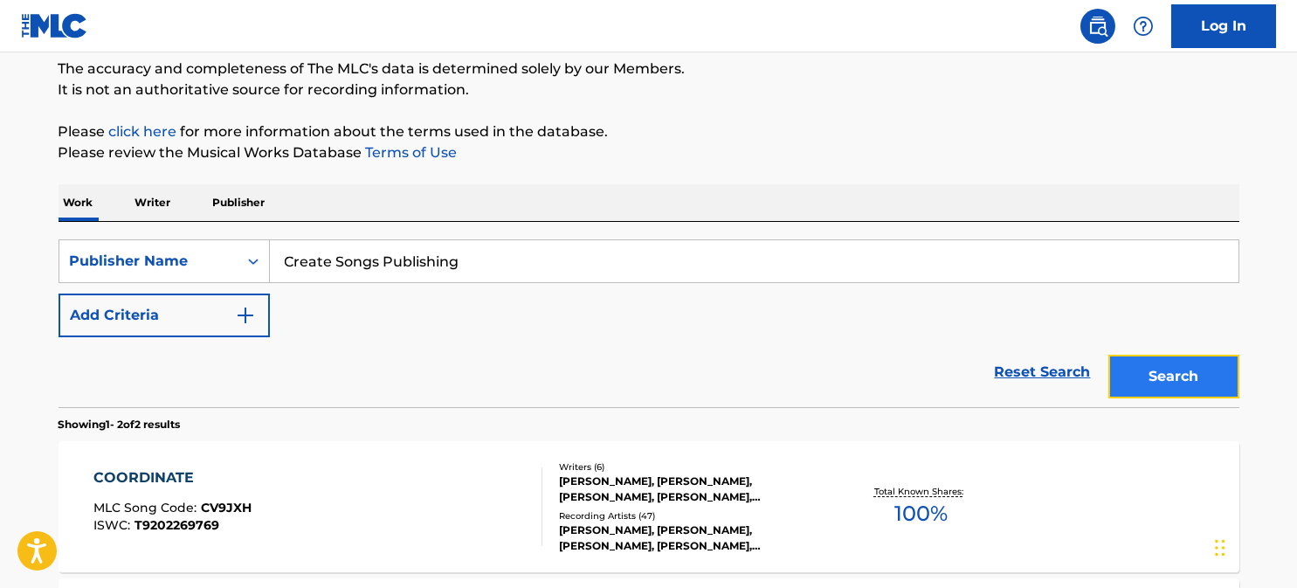
click at [1199, 365] on button "Search" at bounding box center [1173, 377] width 131 height 44
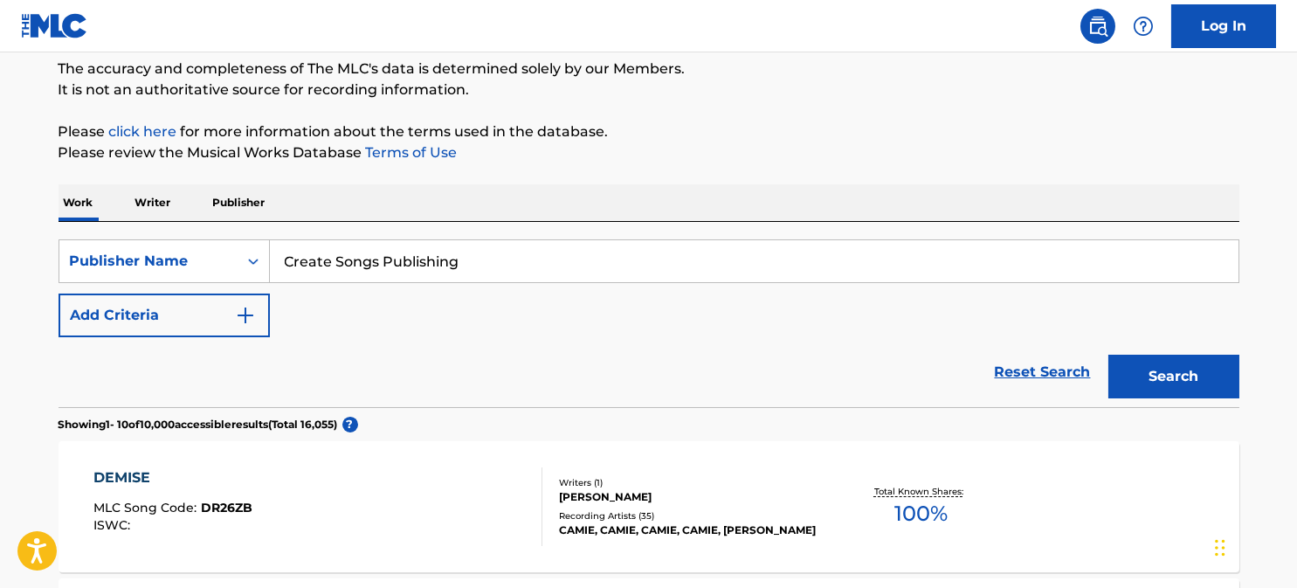
scroll to position [325, 0]
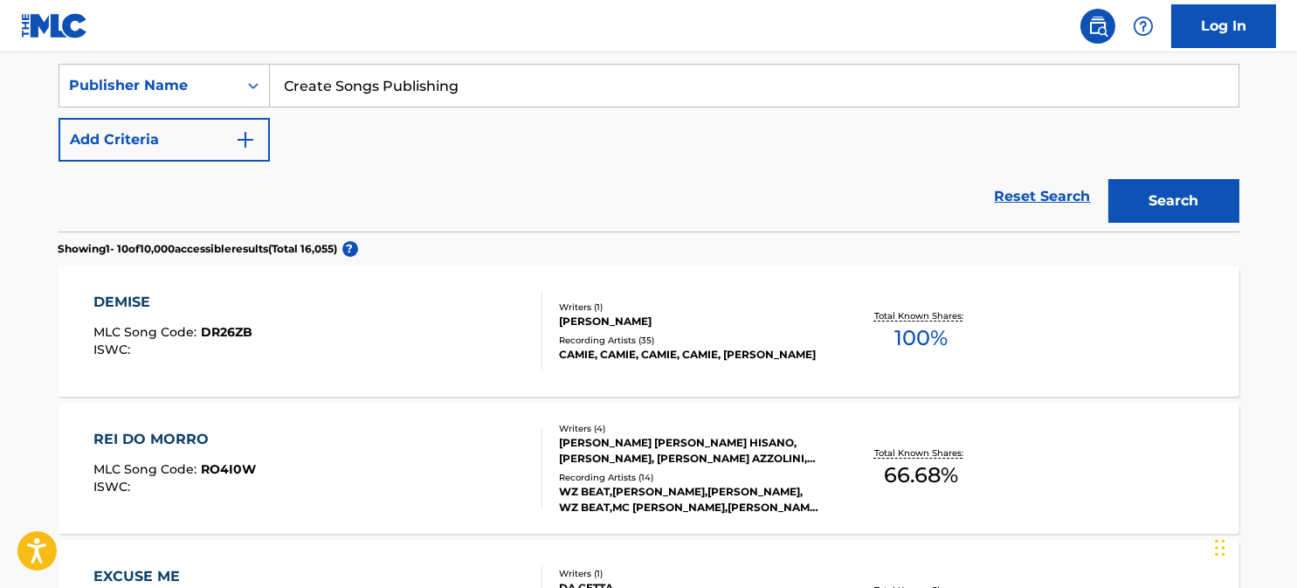
click at [441, 293] on div "DEMISE MLC Song Code : DR26ZB ISWC :" at bounding box center [317, 331] width 449 height 79
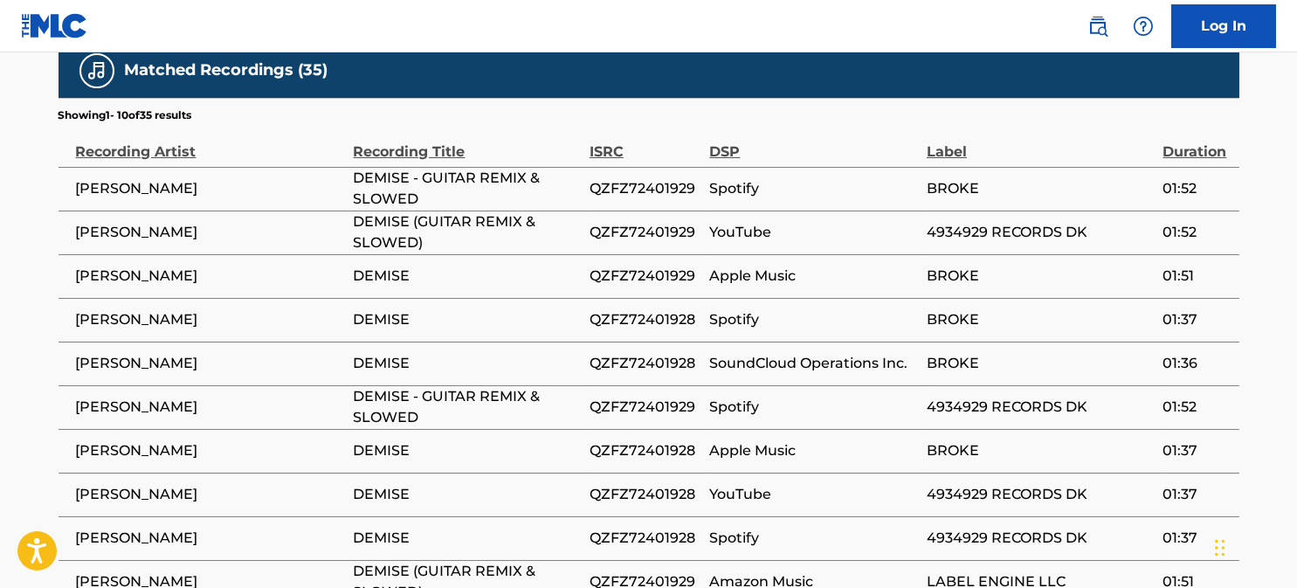
scroll to position [960, 0]
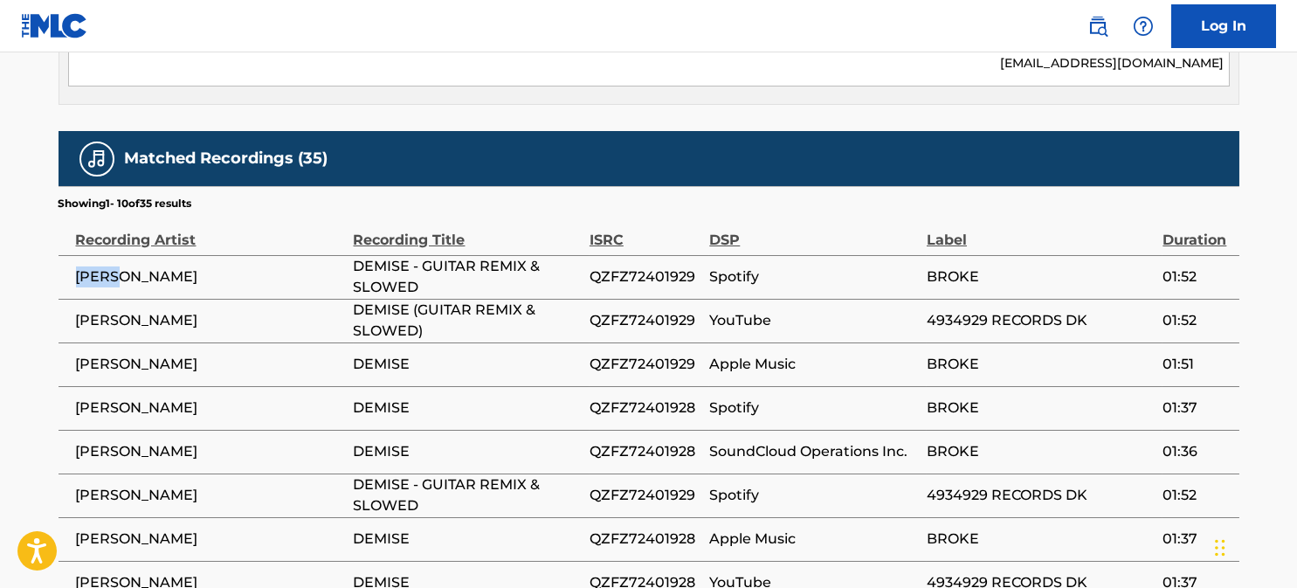
drag, startPoint x: 78, startPoint y: 272, endPoint x: 318, endPoint y: 279, distance: 240.3
click at [266, 279] on span "[PERSON_NAME]" at bounding box center [210, 276] width 269 height 21
click at [422, 279] on span "DEMISE - GUITAR REMIX & SLOWED" at bounding box center [467, 277] width 227 height 42
drag, startPoint x: 422, startPoint y: 283, endPoint x: 355, endPoint y: 261, distance: 70.7
click at [355, 261] on span "DEMISE - GUITAR REMIX & SLOWED" at bounding box center [467, 277] width 227 height 42
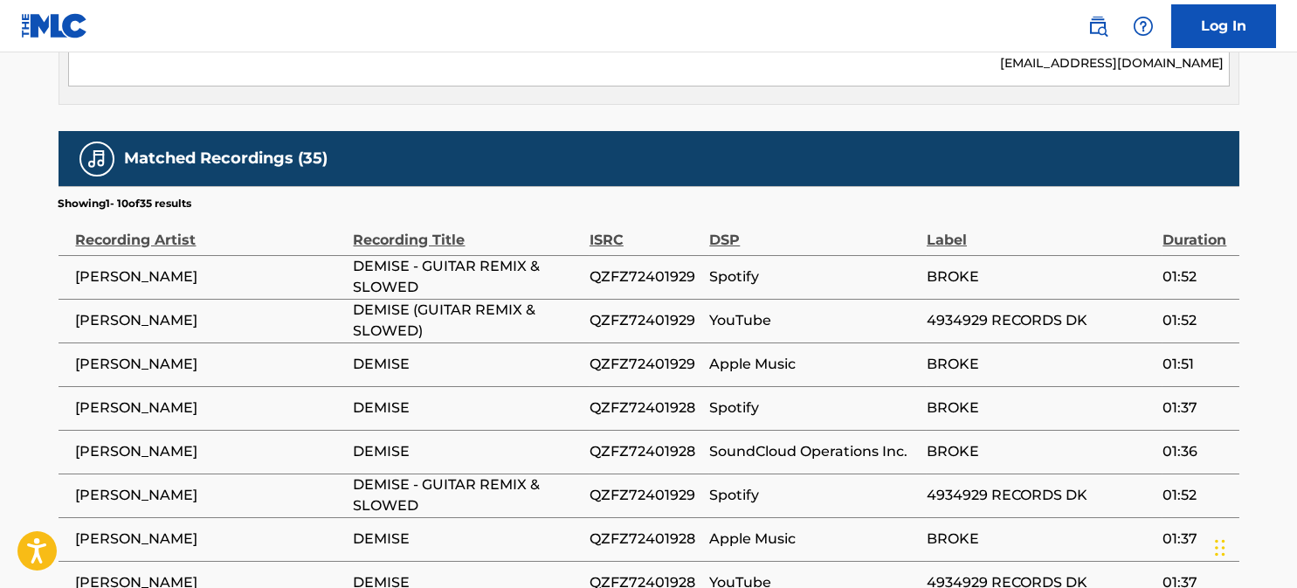
click at [573, 231] on div "Recording Title" at bounding box center [467, 230] width 227 height 39
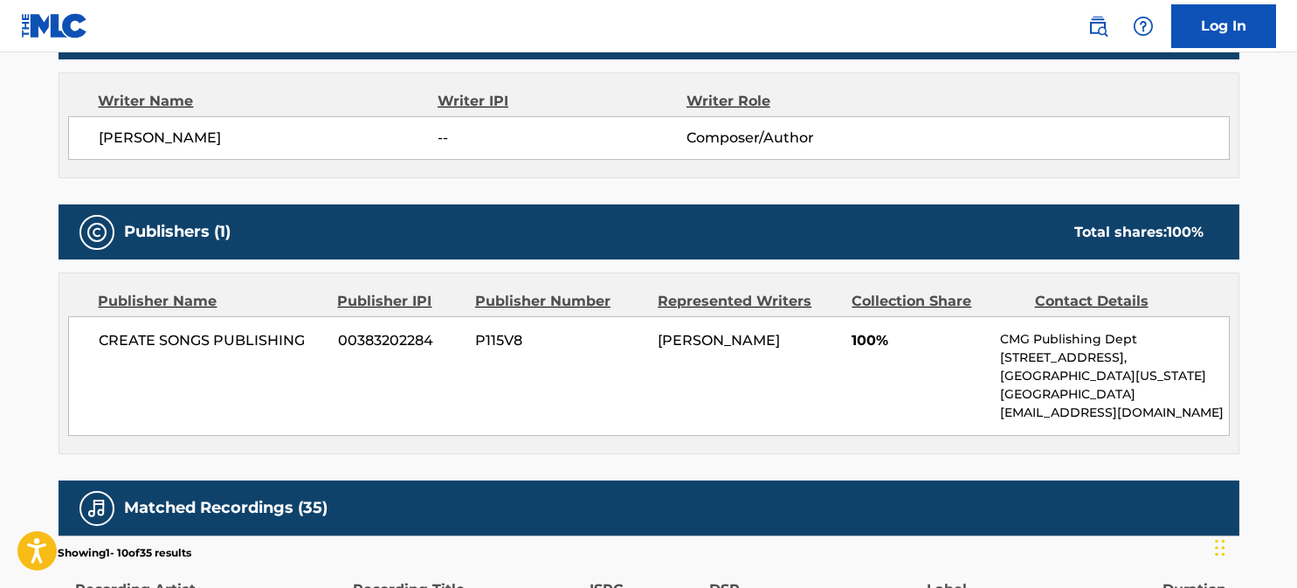
scroll to position [0, 0]
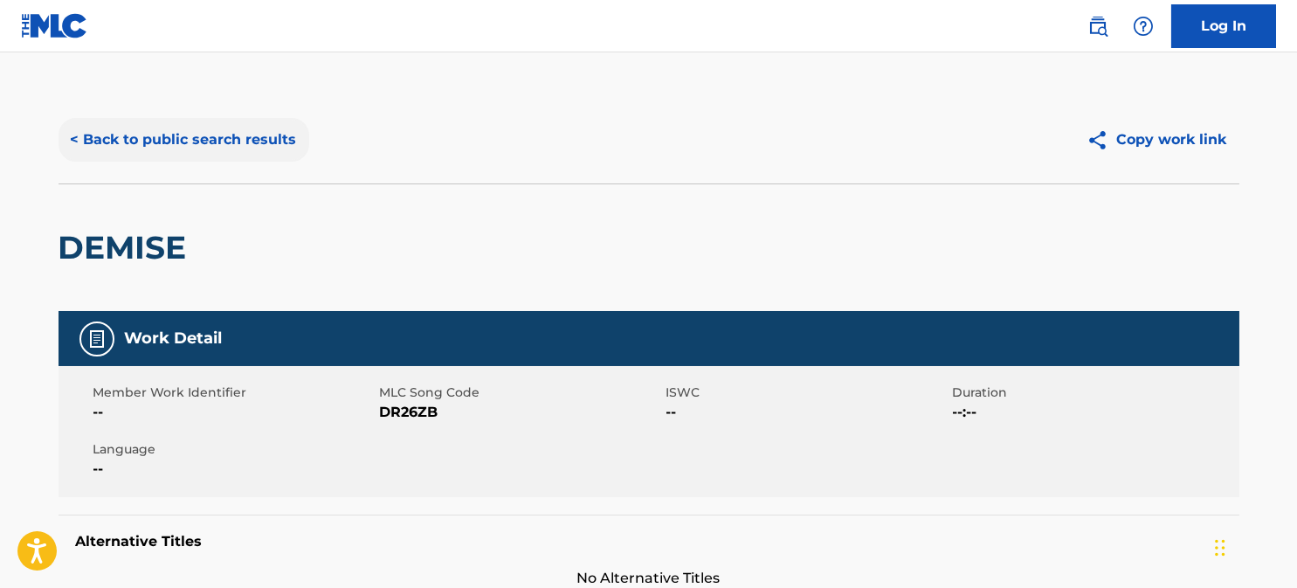
click at [79, 122] on button "< Back to public search results" at bounding box center [184, 140] width 251 height 44
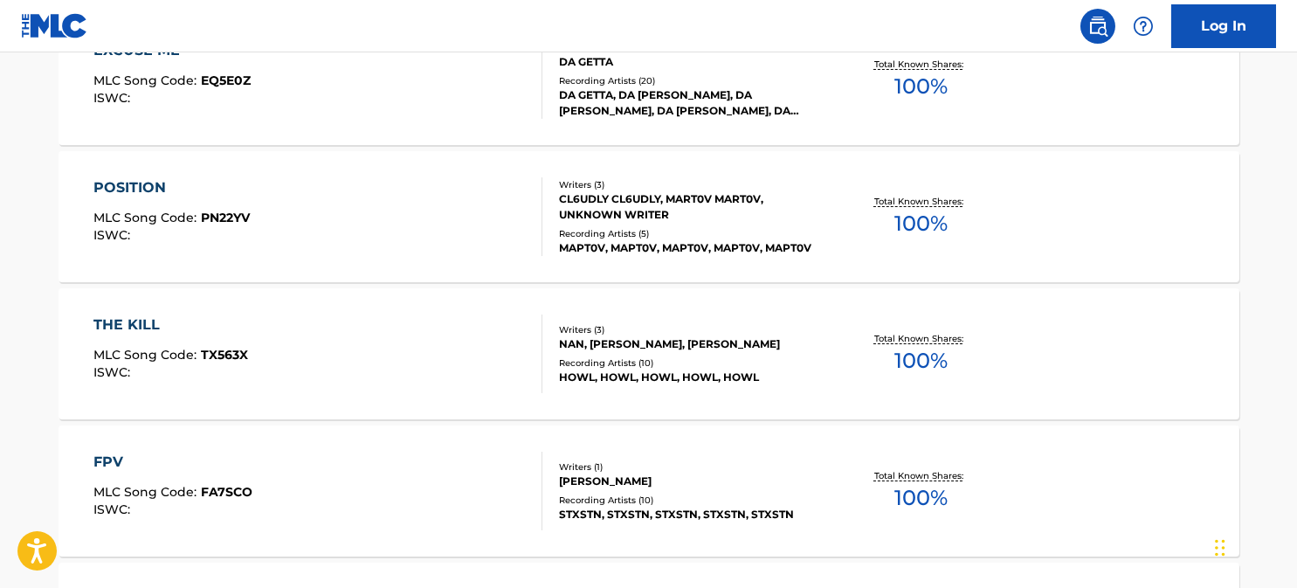
scroll to position [501, 0]
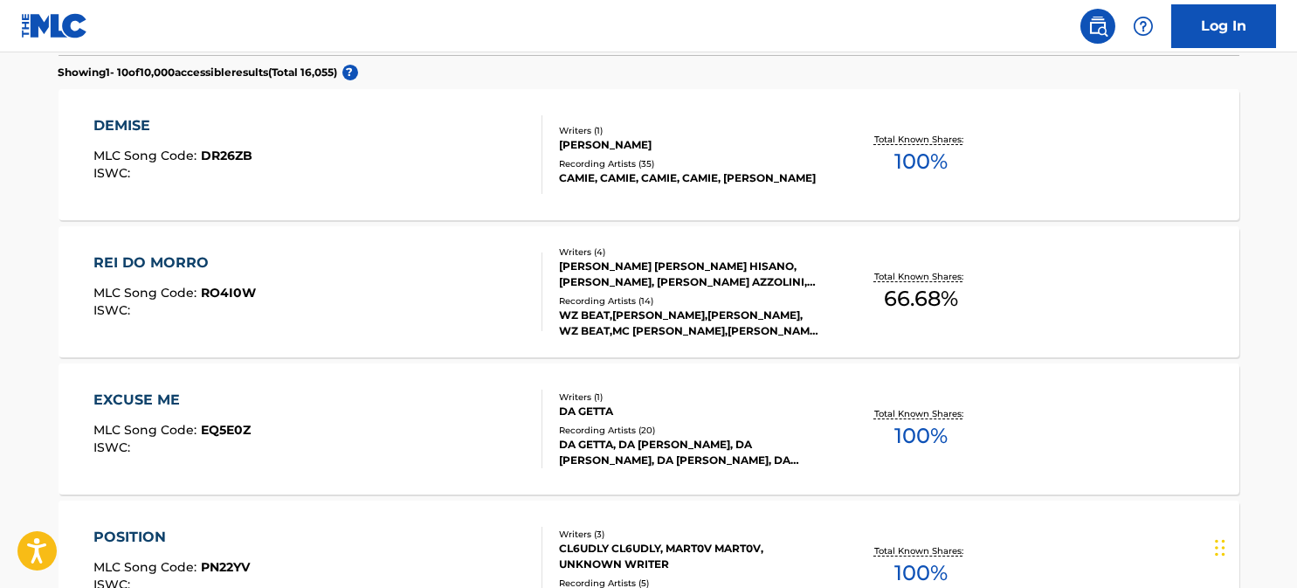
click at [162, 391] on div "EXCUSE ME" at bounding box center [171, 400] width 157 height 21
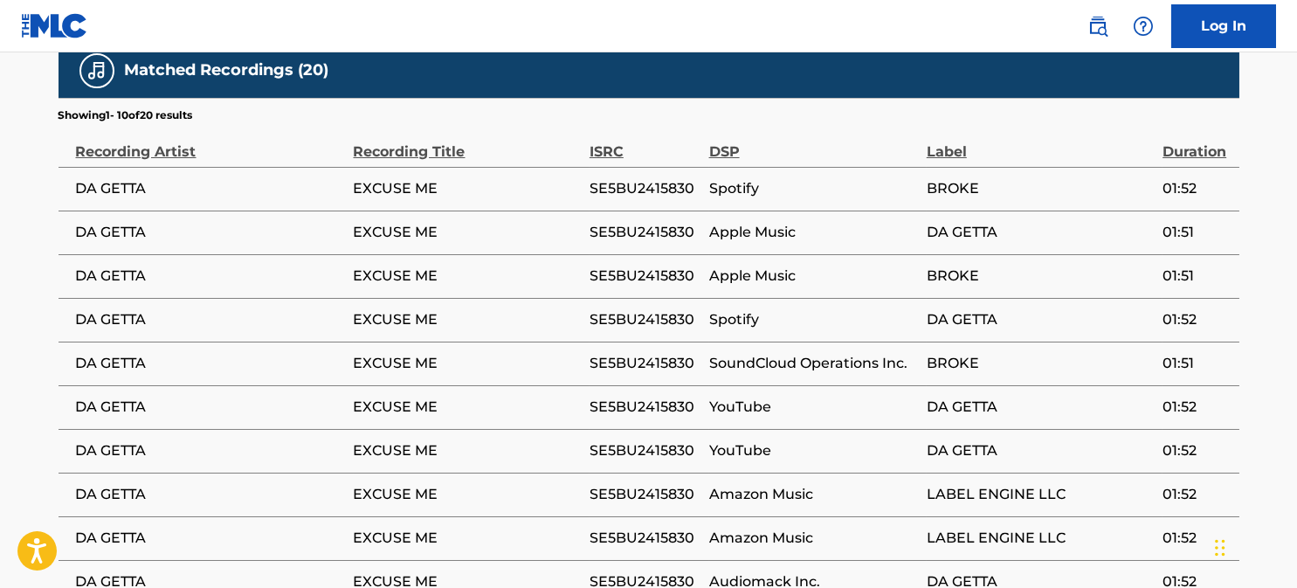
scroll to position [1135, 0]
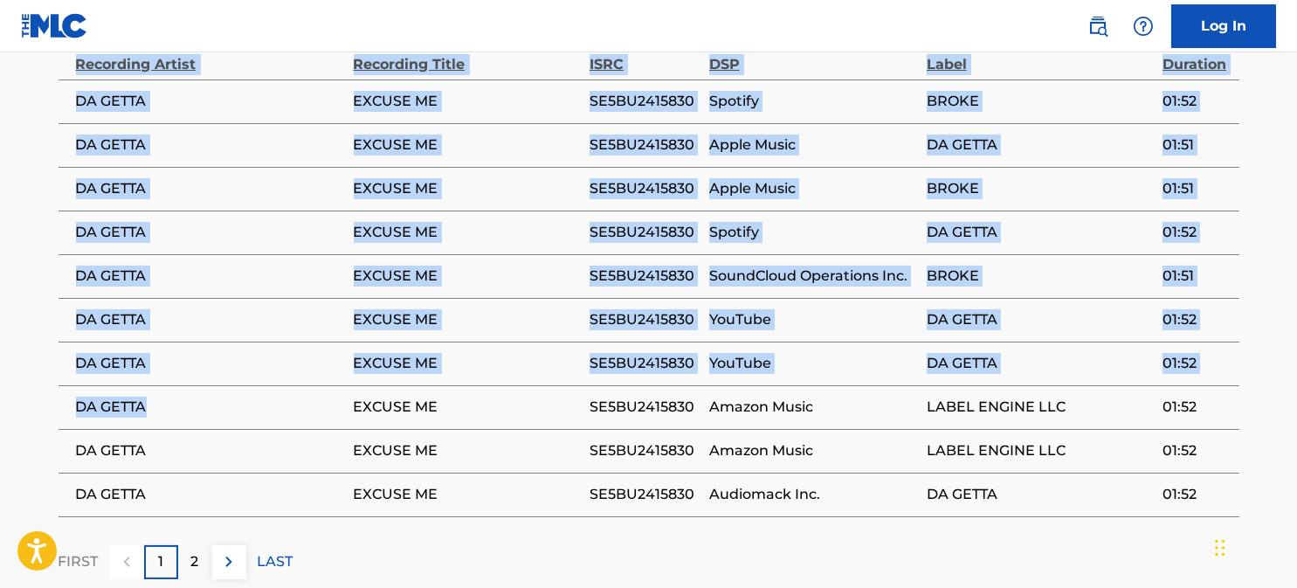
drag, startPoint x: 86, startPoint y: 401, endPoint x: 45, endPoint y: 396, distance: 40.5
click at [92, 397] on span "DA GETTA" at bounding box center [210, 407] width 269 height 21
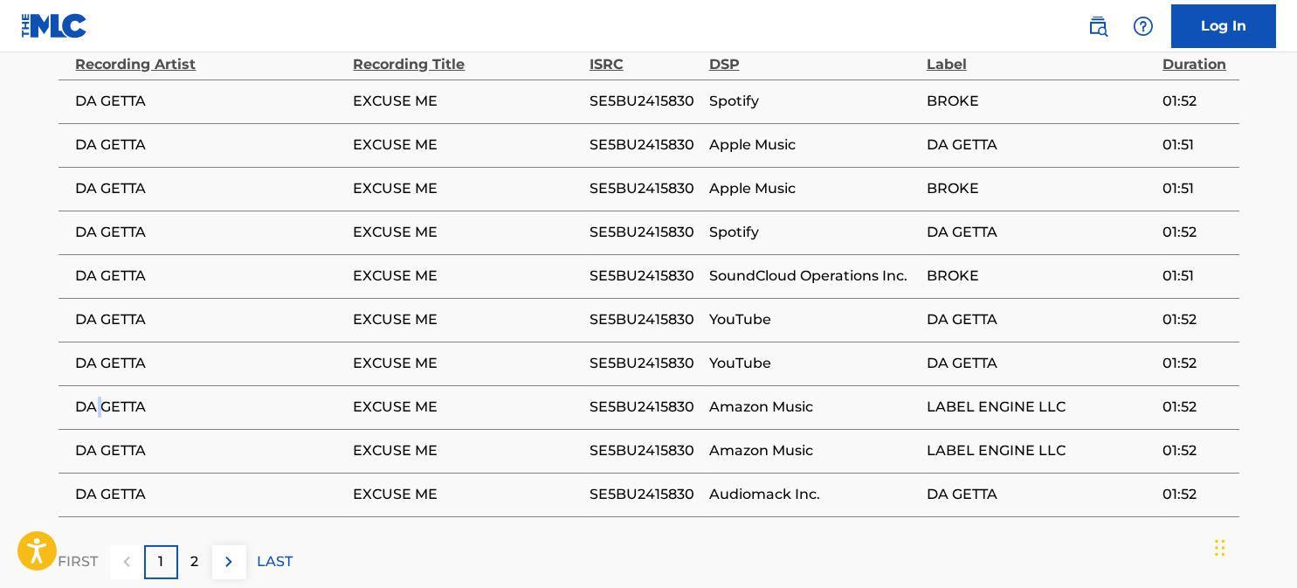
click at [92, 397] on span "DA GETTA" at bounding box center [210, 407] width 269 height 21
click at [93, 397] on span "DA GETTA" at bounding box center [210, 407] width 269 height 21
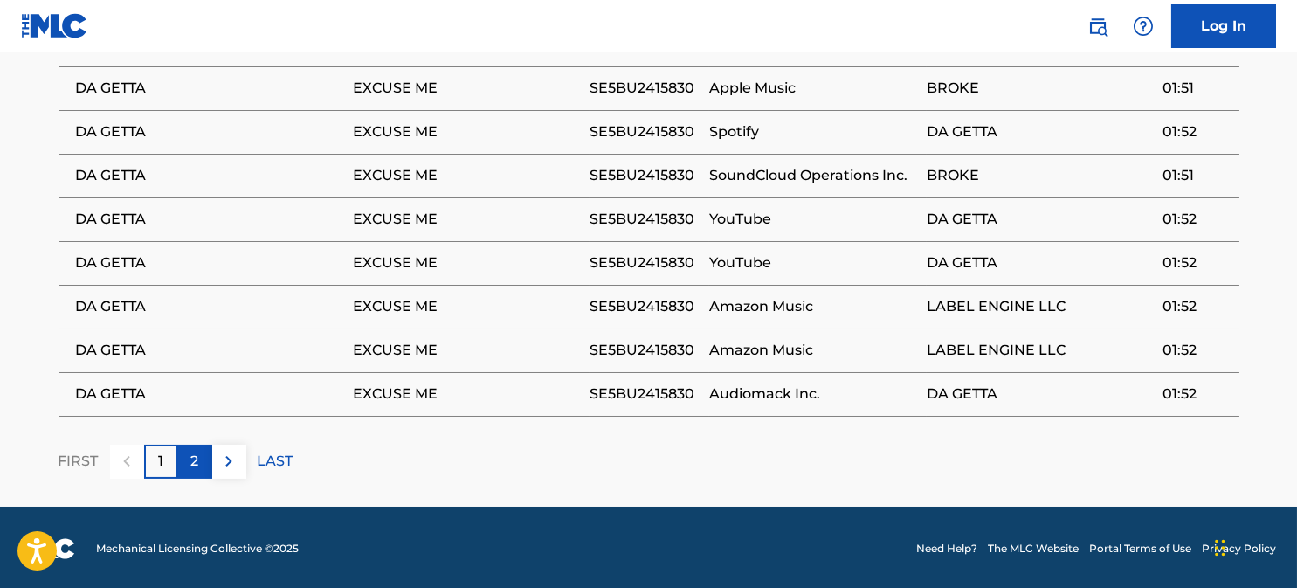
click at [194, 452] on p "2" at bounding box center [195, 461] width 8 height 21
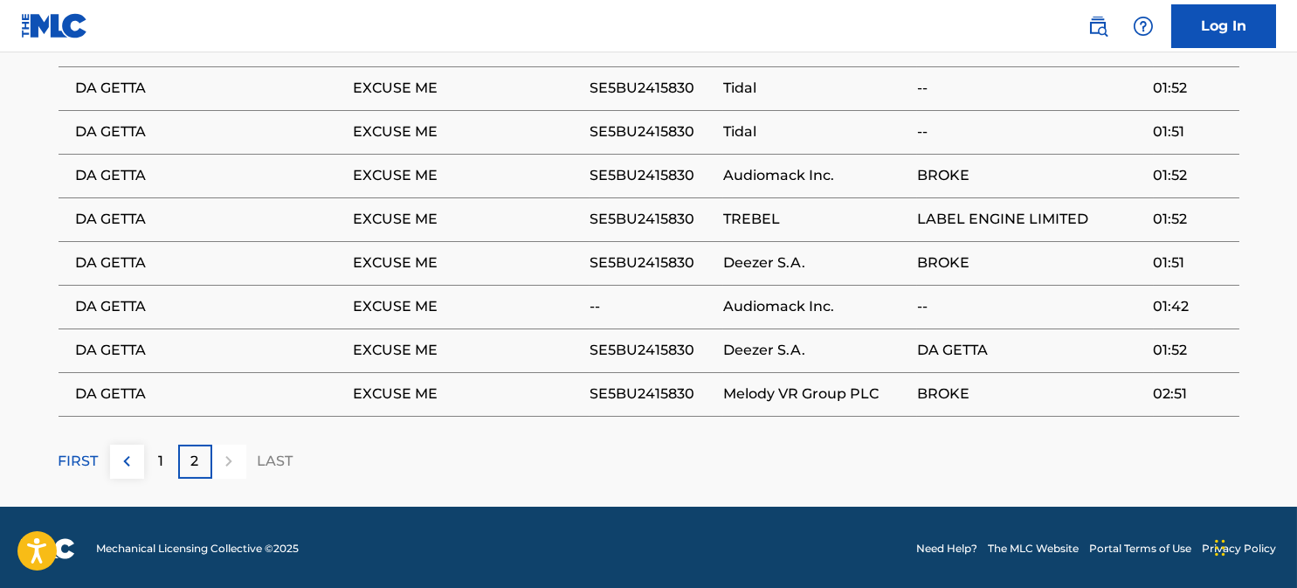
scroll to position [974, 0]
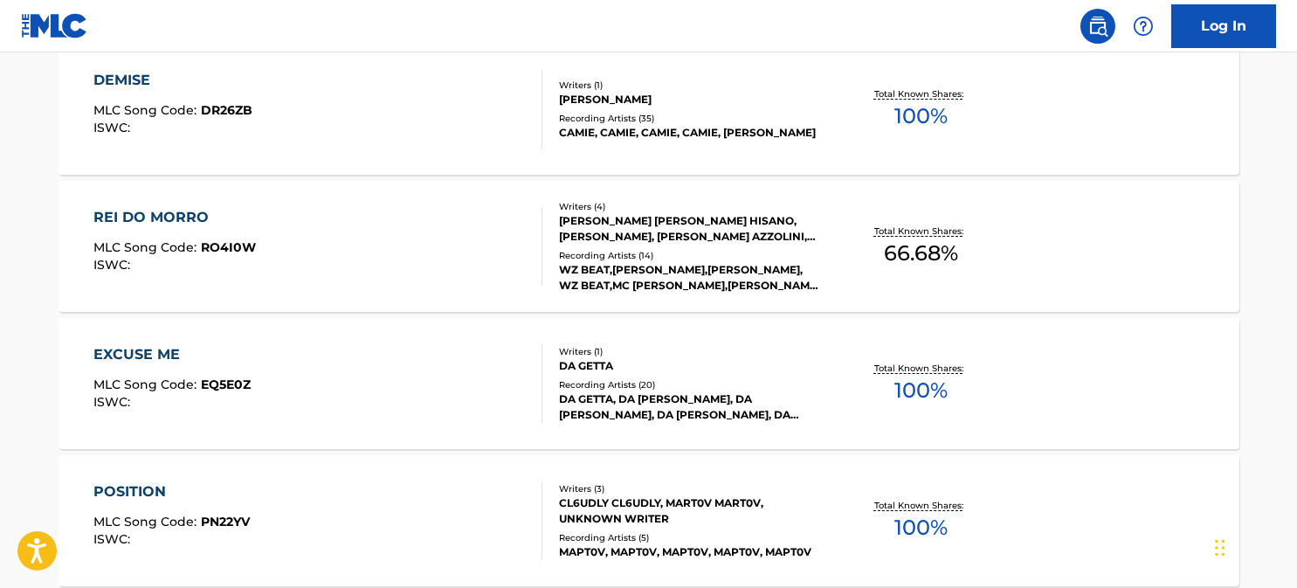
scroll to position [634, 0]
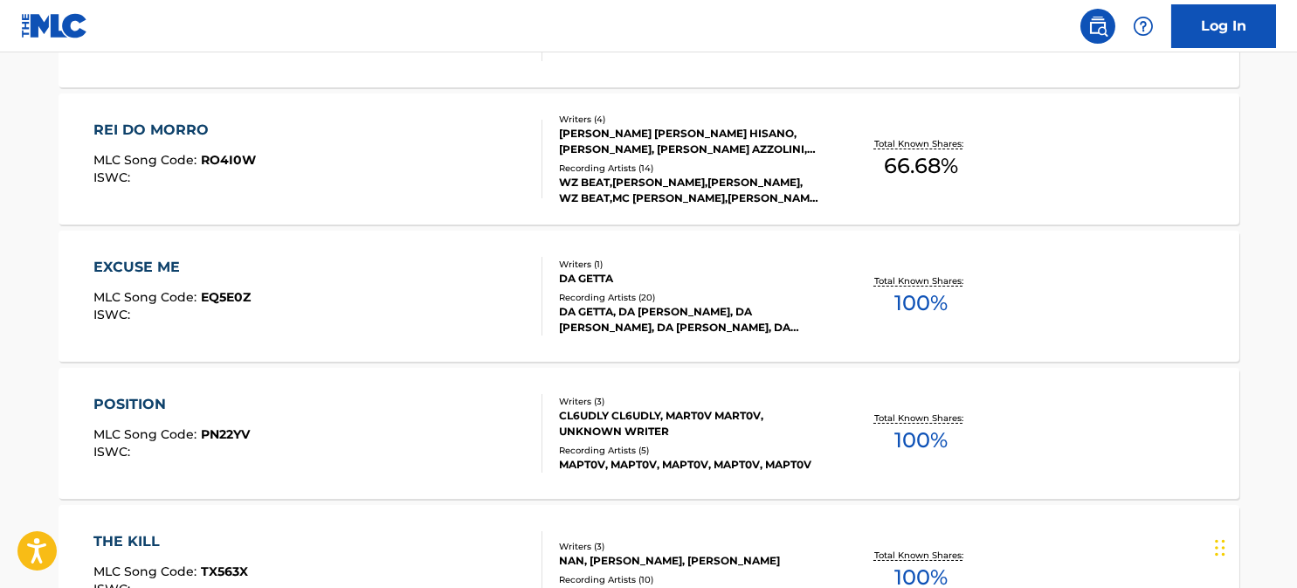
click at [151, 394] on div "POSITION" at bounding box center [171, 404] width 156 height 21
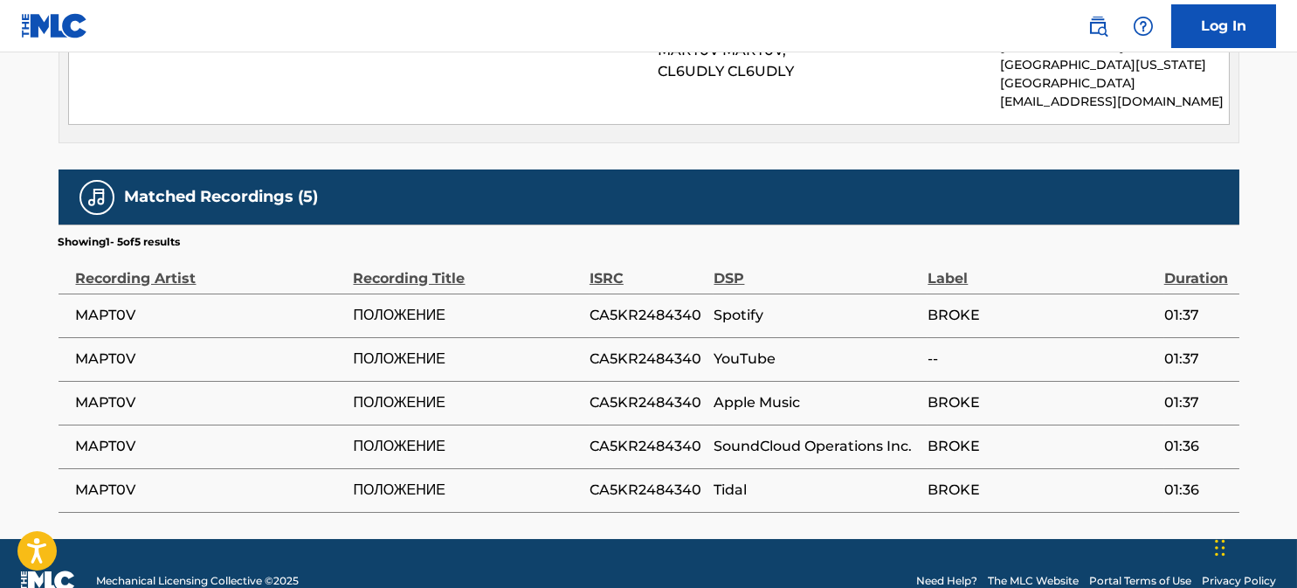
scroll to position [991, 0]
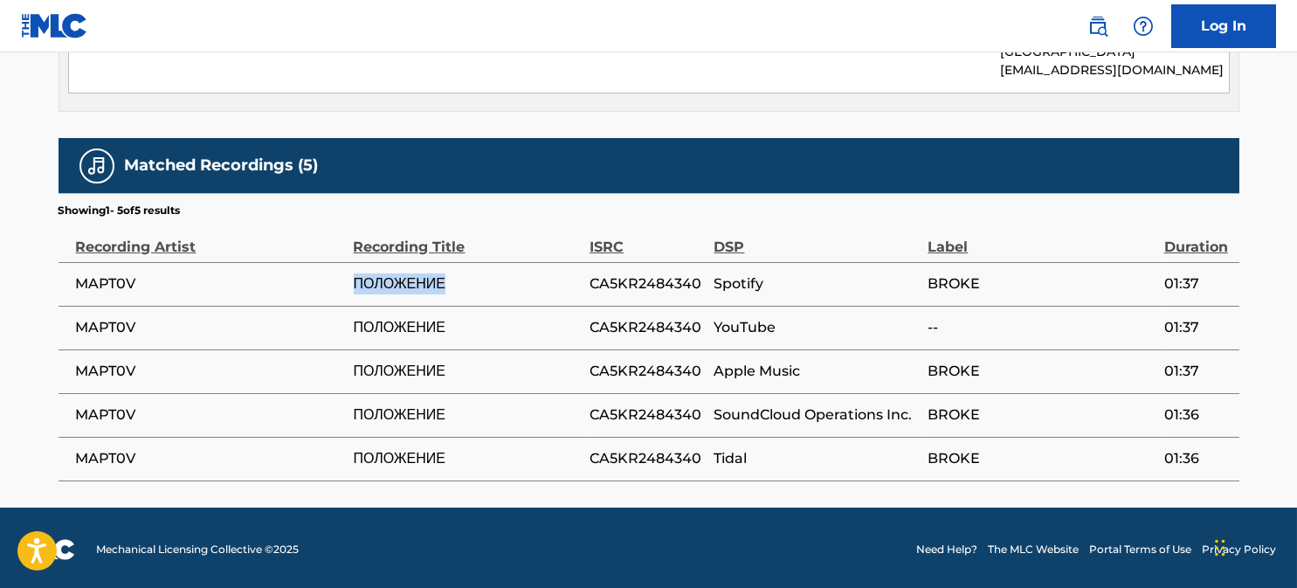
drag, startPoint x: 459, startPoint y: 279, endPoint x: 342, endPoint y: 286, distance: 116.4
click at [342, 286] on tr "MAPT0V ПОЛОЖЕНИЕ CA5KR2484340 Spotify BROKE 01:37" at bounding box center [649, 284] width 1181 height 44
click at [136, 276] on span "MAPT0V" at bounding box center [210, 283] width 269 height 21
drag, startPoint x: 79, startPoint y: 277, endPoint x: 451, endPoint y: 277, distance: 372.1
click at [451, 277] on tr "MAPT0V ПОЛОЖЕНИЕ CA5KR2484340 Spotify BROKE 01:37" at bounding box center [649, 284] width 1181 height 44
